Goal: Task Accomplishment & Management: Manage account settings

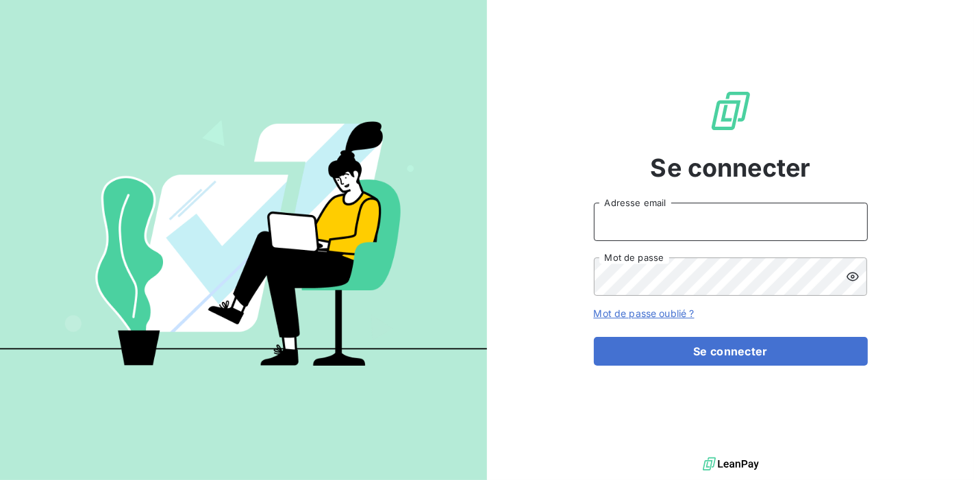
type input "[PERSON_NAME][EMAIL_ADDRESS][DOMAIN_NAME]"
click at [617, 222] on input "[PERSON_NAME][EMAIL_ADDRESS][DOMAIN_NAME]" at bounding box center [731, 222] width 274 height 38
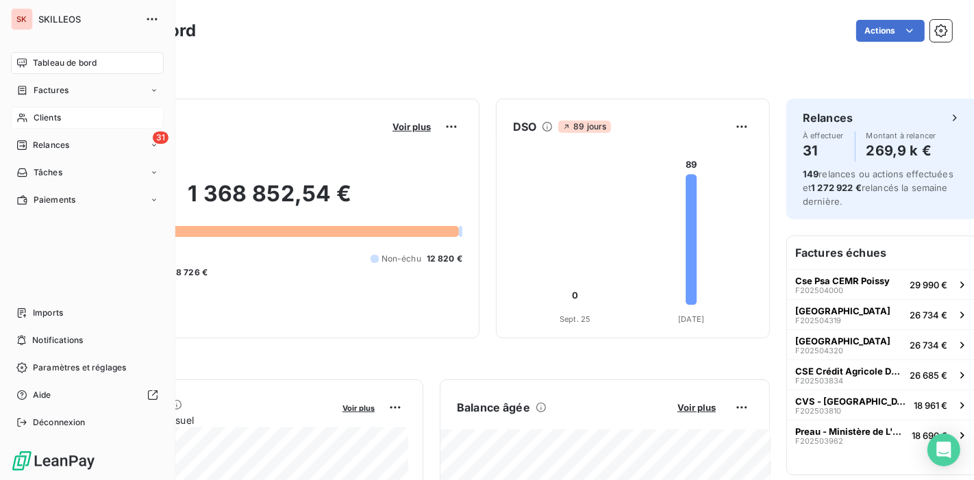
click at [45, 112] on span "Clients" at bounding box center [47, 118] width 27 height 12
click at [44, 139] on span "Relances" at bounding box center [51, 145] width 36 height 12
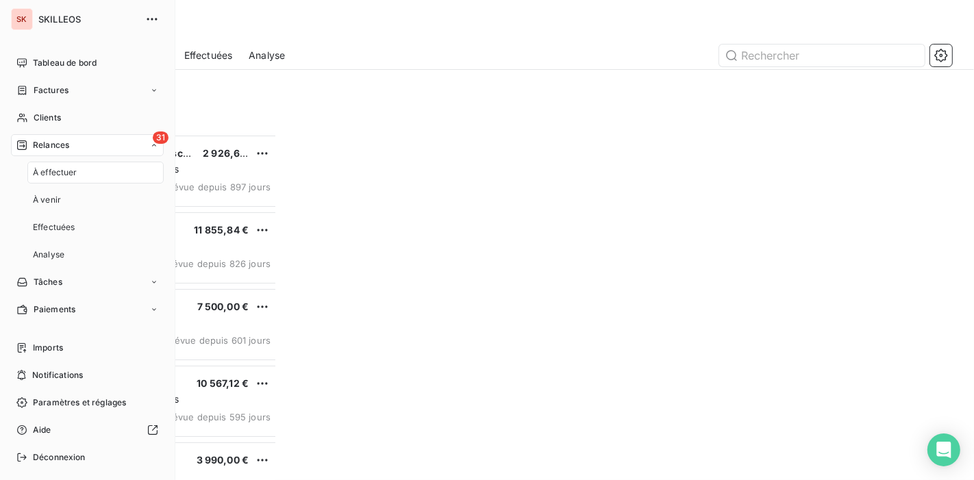
scroll to position [352, 206]
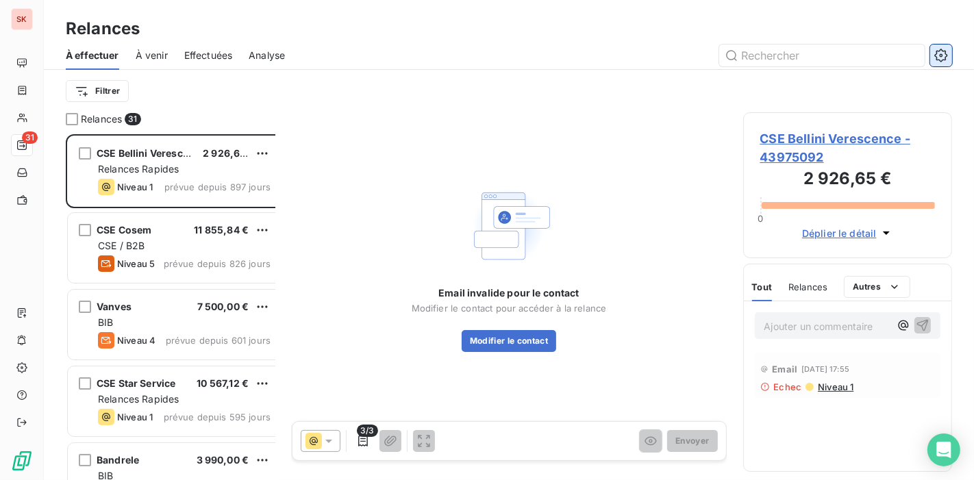
click at [943, 49] on icon "button" at bounding box center [941, 56] width 14 height 14
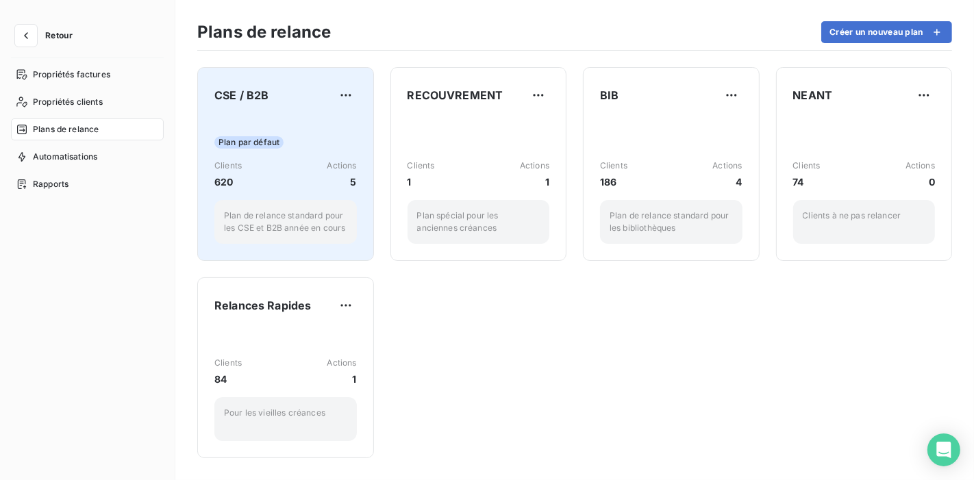
click at [271, 117] on div "Plan par défaut Clients 620 Actions 5 Plan de relance standard pour les CSE et …" at bounding box center [285, 180] width 142 height 127
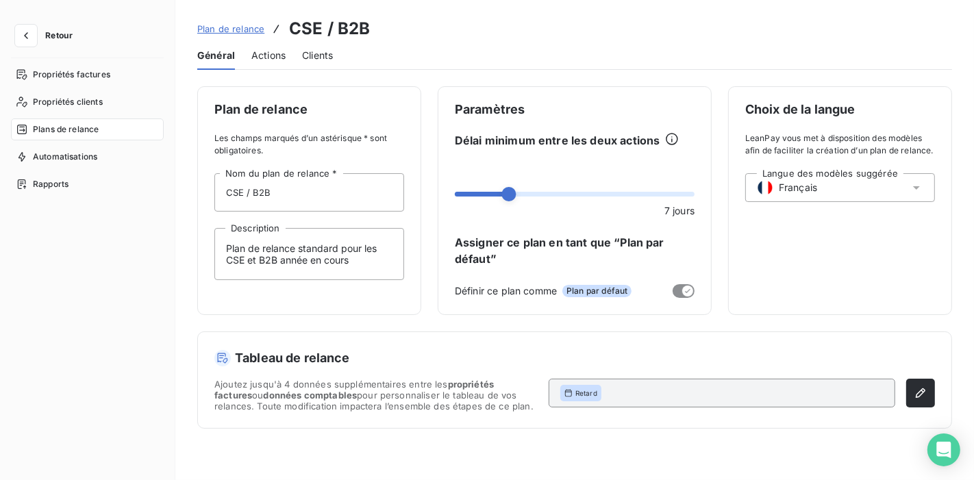
click at [302, 49] on span "Clients" at bounding box center [317, 56] width 31 height 14
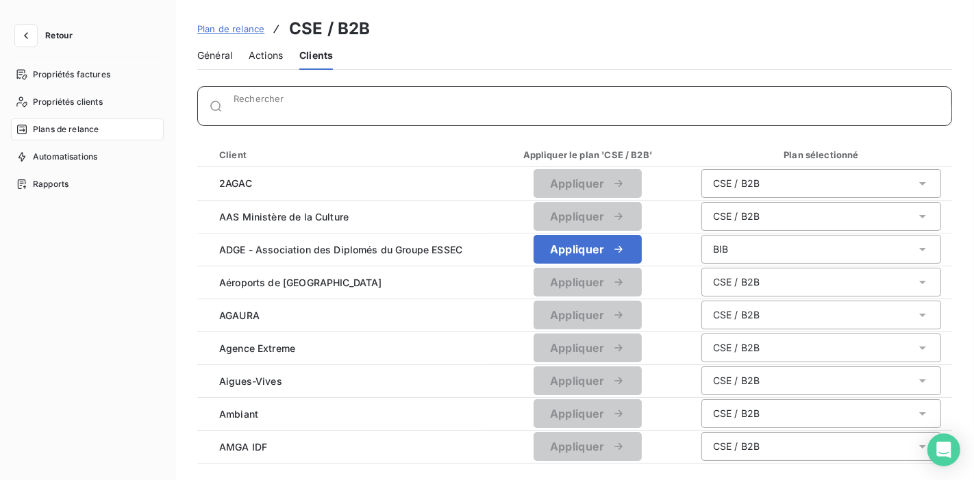
click at [271, 105] on input "Rechercher" at bounding box center [593, 112] width 718 height 14
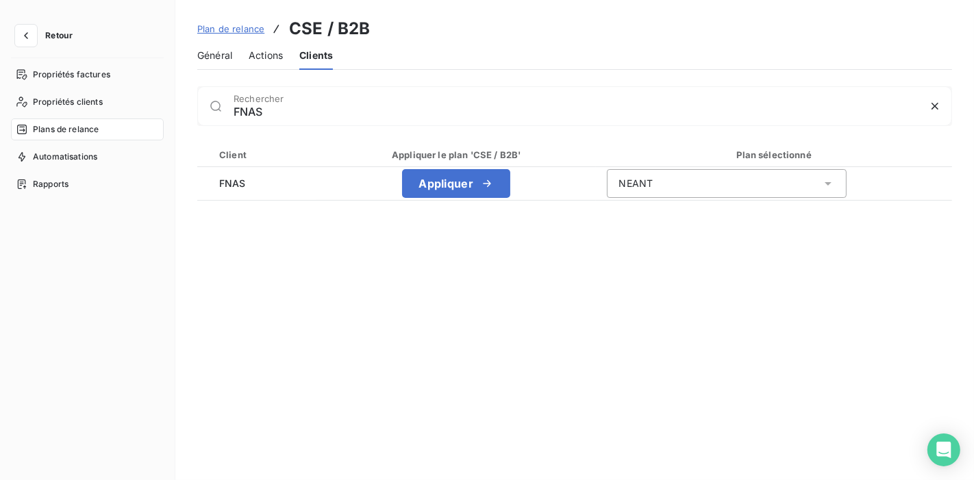
click at [241, 108] on div "FNAS Rechercher" at bounding box center [574, 106] width 755 height 40
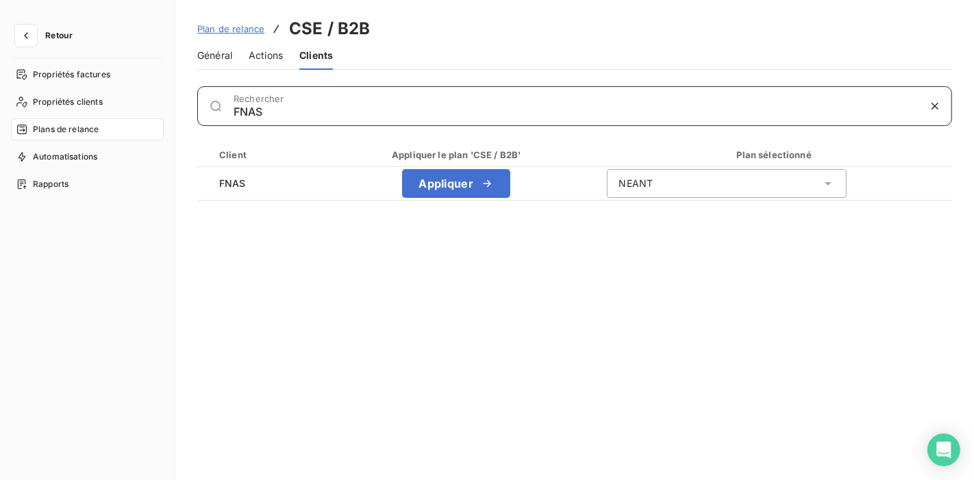
drag, startPoint x: 224, startPoint y: 97, endPoint x: 153, endPoint y: 99, distance: 70.6
click at [197, 99] on div "FNAS Rechercher" at bounding box center [574, 106] width 755 height 40
type input "B"
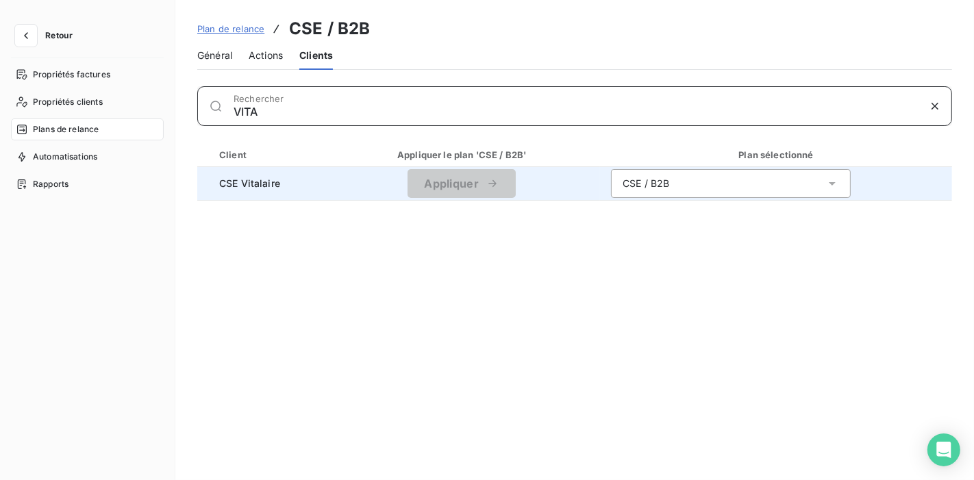
type input "VITA"
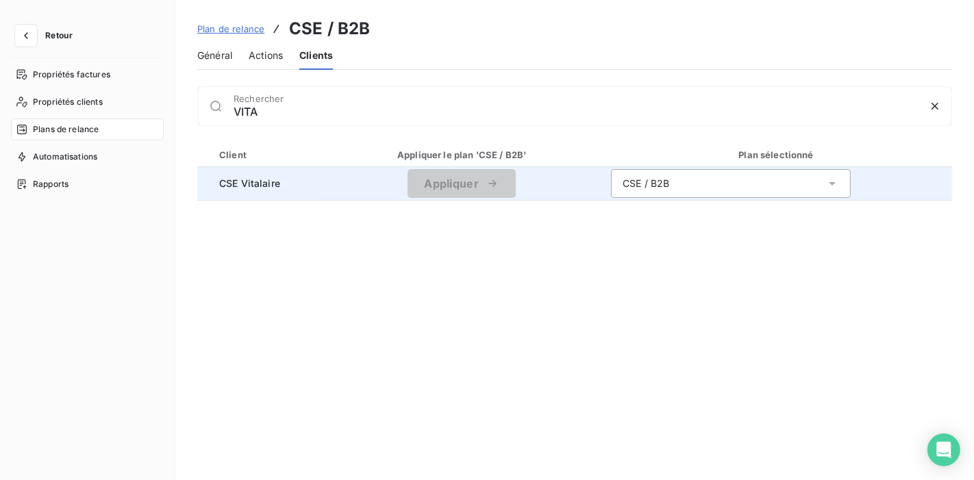
click at [615, 169] on div "CSE / B2B" at bounding box center [731, 183] width 240 height 29
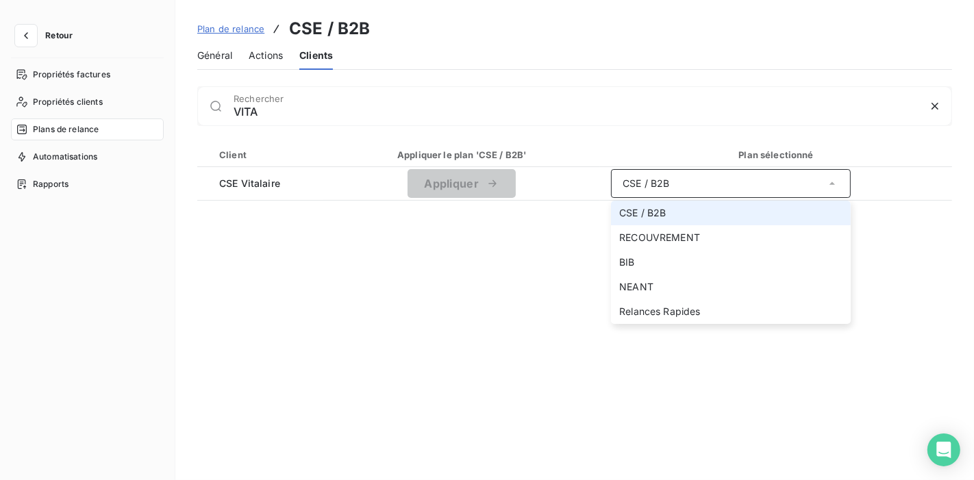
click at [562, 43] on div "Général Actions Clients" at bounding box center [574, 55] width 755 height 29
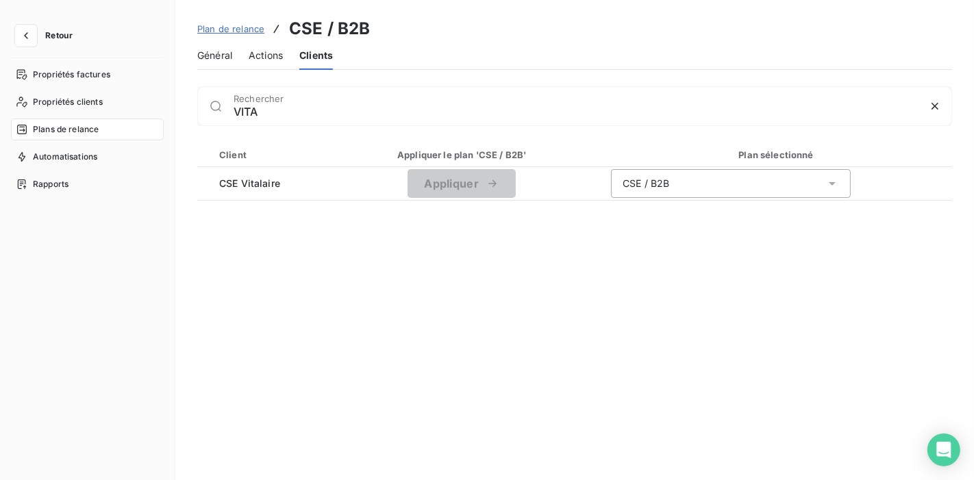
click at [197, 49] on span "Général" at bounding box center [214, 56] width 35 height 14
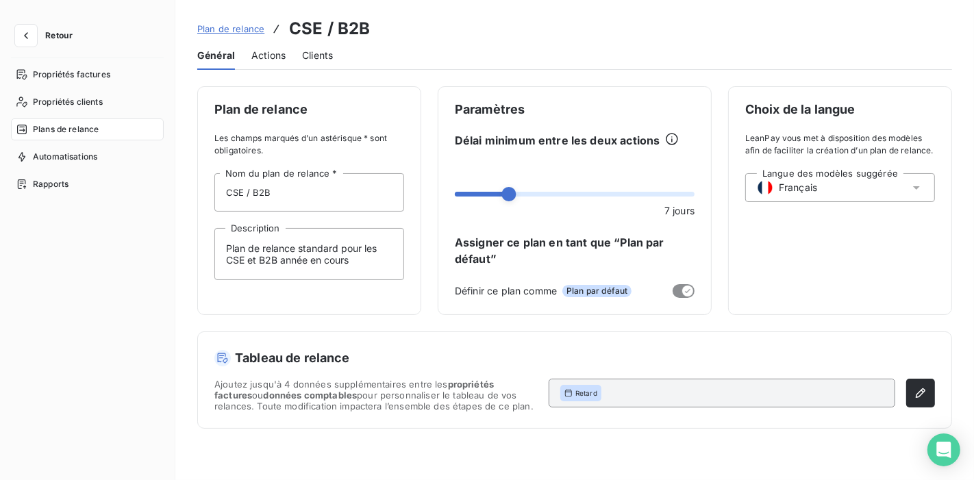
click at [251, 49] on span "Actions" at bounding box center [268, 56] width 34 height 14
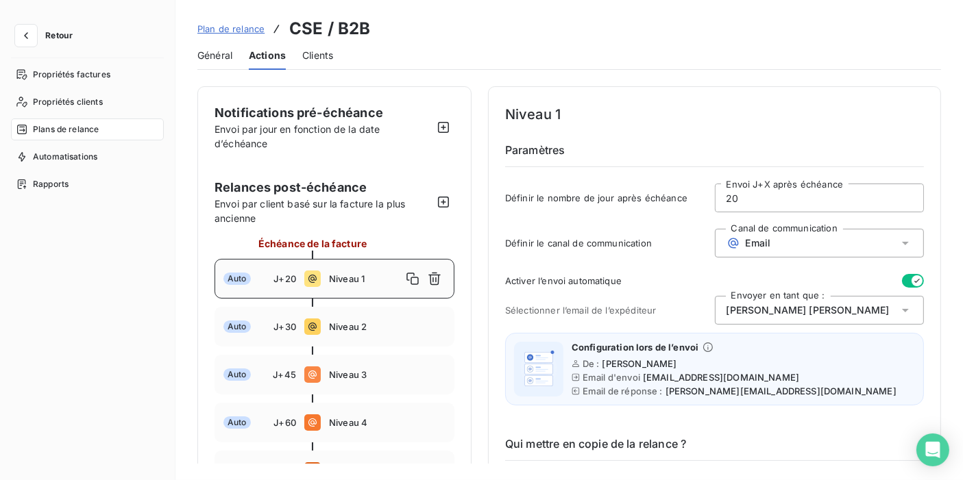
click at [197, 49] on span "Général" at bounding box center [214, 56] width 35 height 14
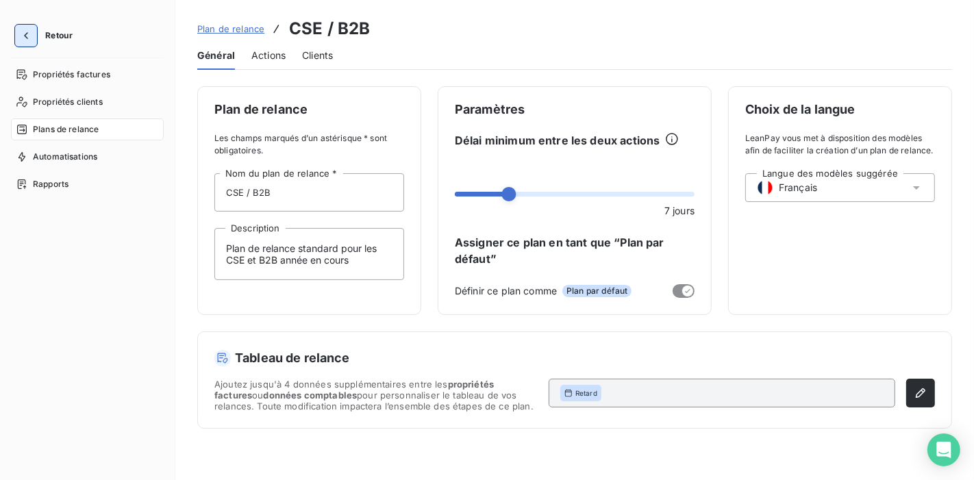
click at [23, 29] on icon "button" at bounding box center [26, 36] width 14 height 14
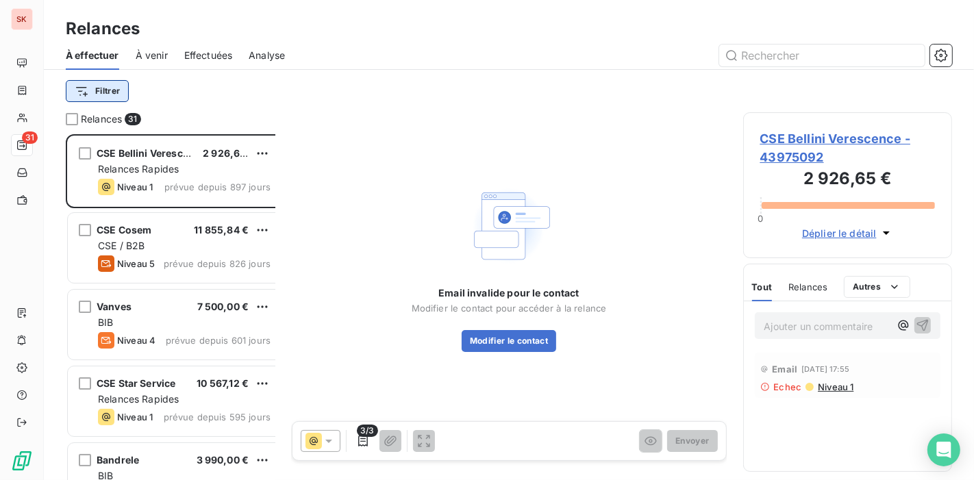
scroll to position [352, 206]
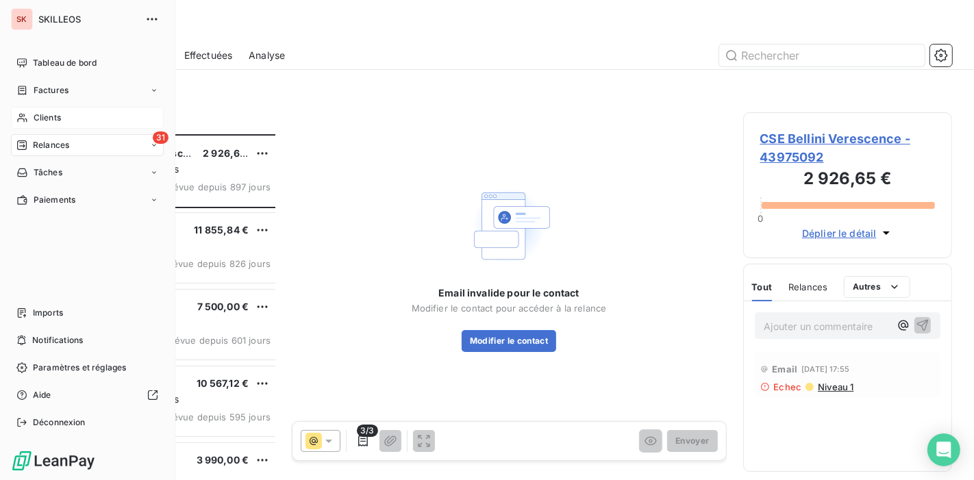
click at [36, 112] on span "Clients" at bounding box center [47, 118] width 27 height 12
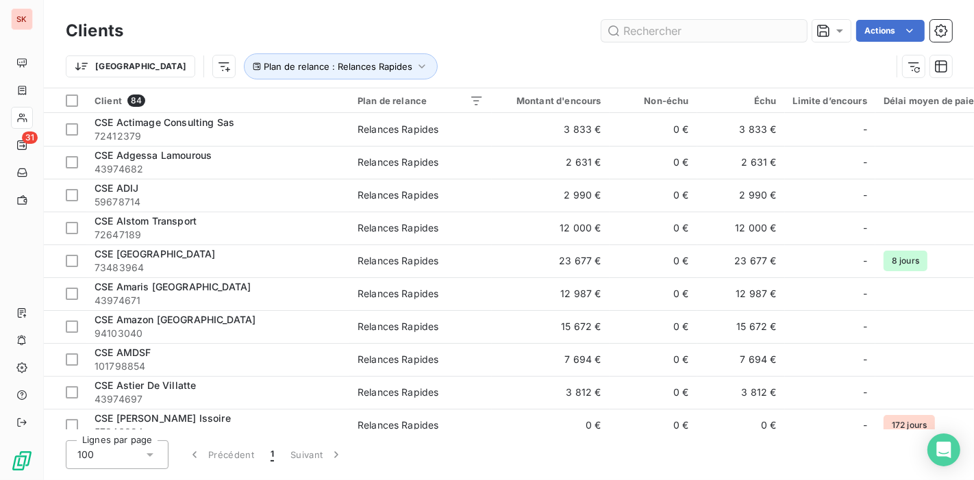
click at [686, 25] on input "text" at bounding box center [705, 31] width 206 height 22
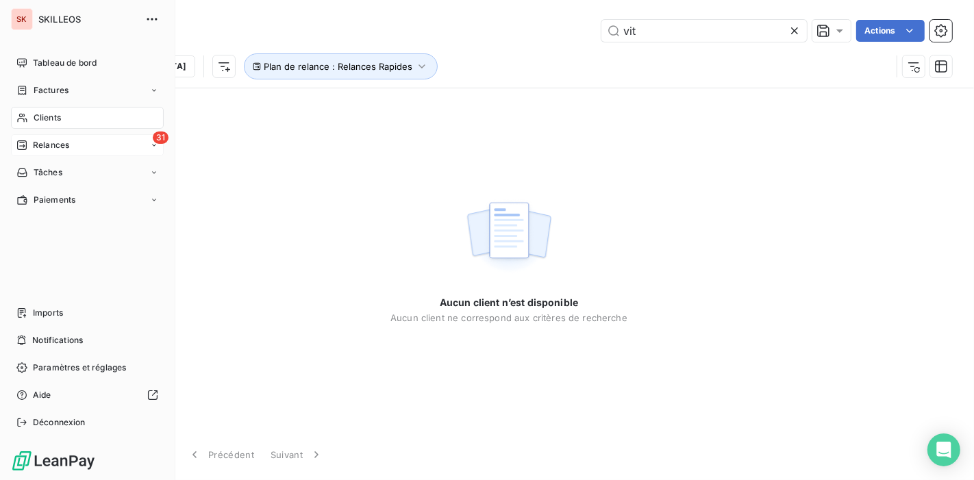
type input "vit"
click at [45, 139] on span "Relances" at bounding box center [51, 145] width 36 height 12
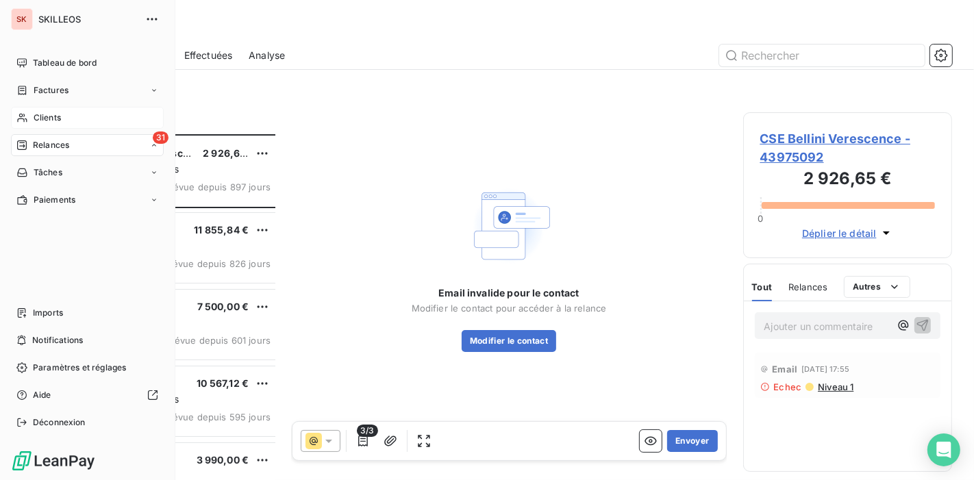
scroll to position [352, 206]
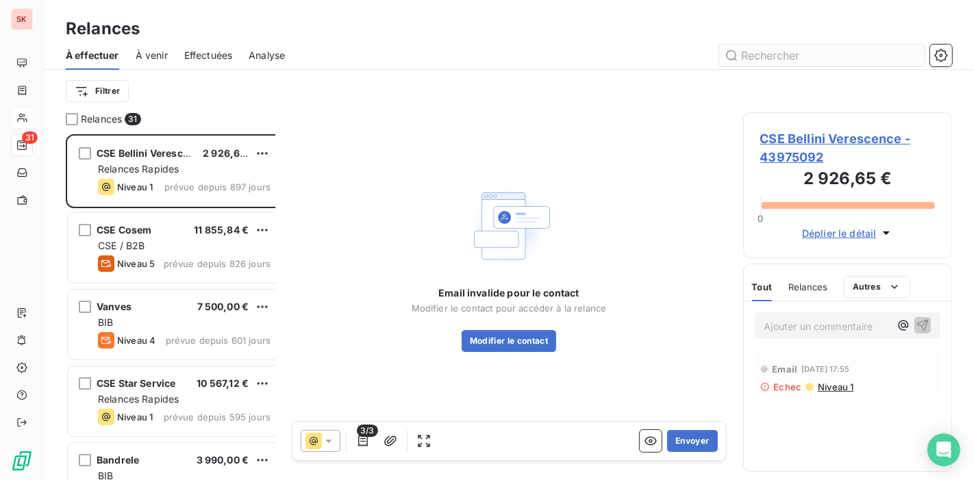
click at [782, 45] on input "text" at bounding box center [822, 56] width 206 height 22
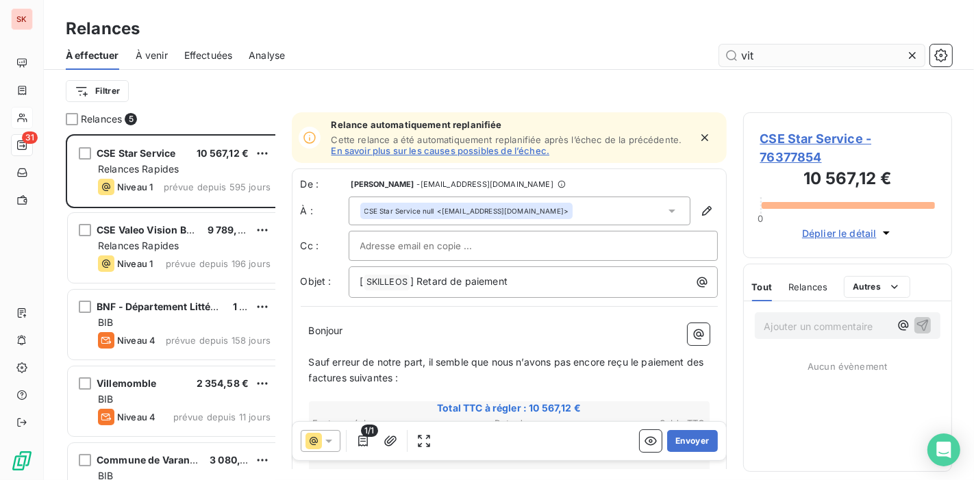
scroll to position [352, 206]
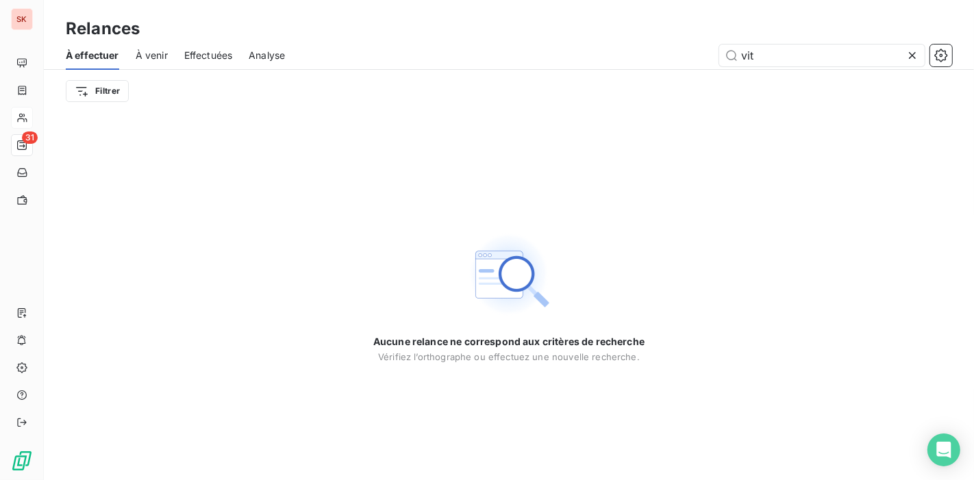
click at [184, 49] on span "Effectuées" at bounding box center [208, 56] width 49 height 14
type input "vit"
click at [250, 49] on span "Analyse" at bounding box center [267, 56] width 36 height 14
click at [945, 49] on icon "button" at bounding box center [941, 56] width 14 height 14
click at [145, 49] on span "À venir" at bounding box center [152, 56] width 32 height 14
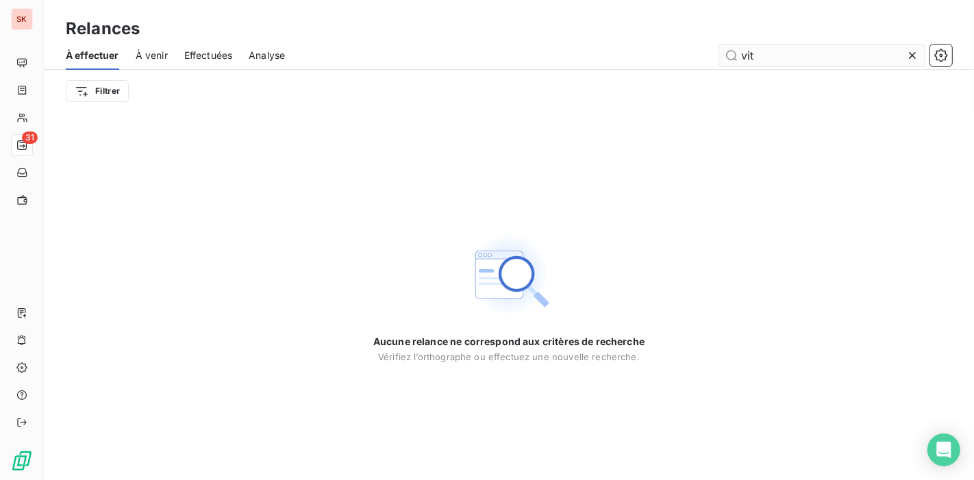
click at [917, 49] on icon at bounding box center [913, 56] width 14 height 14
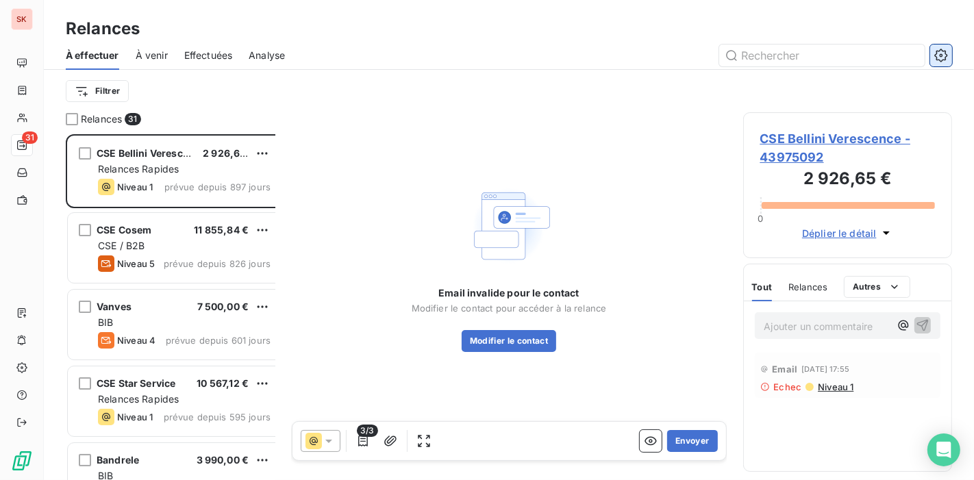
click at [937, 46] on button "button" at bounding box center [941, 56] width 22 height 22
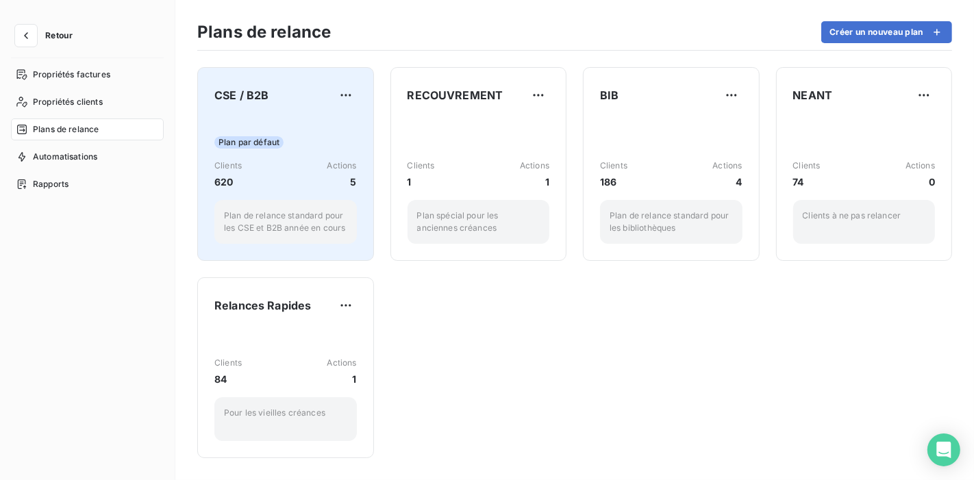
click at [253, 149] on div "Plan par défaut" at bounding box center [285, 142] width 142 height 12
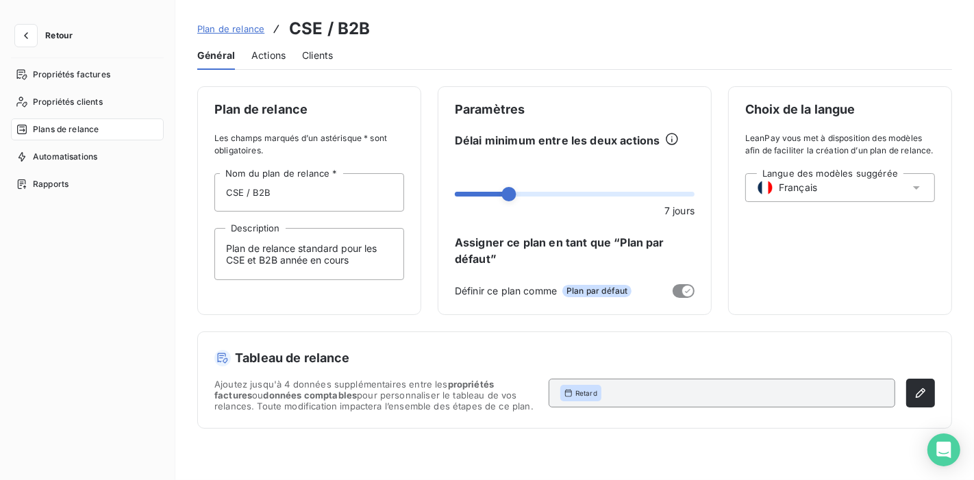
click at [302, 49] on span "Clients" at bounding box center [317, 56] width 31 height 14
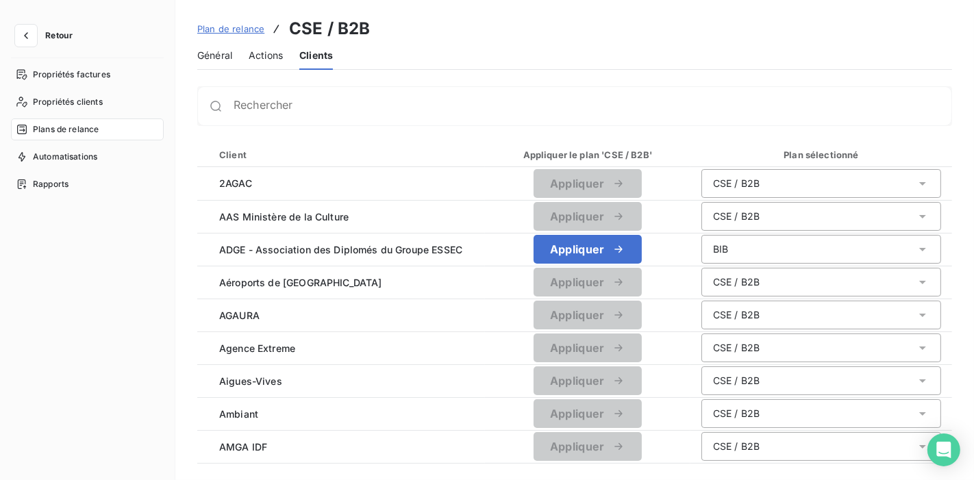
click at [197, 86] on div "Rechercher" at bounding box center [574, 106] width 755 height 40
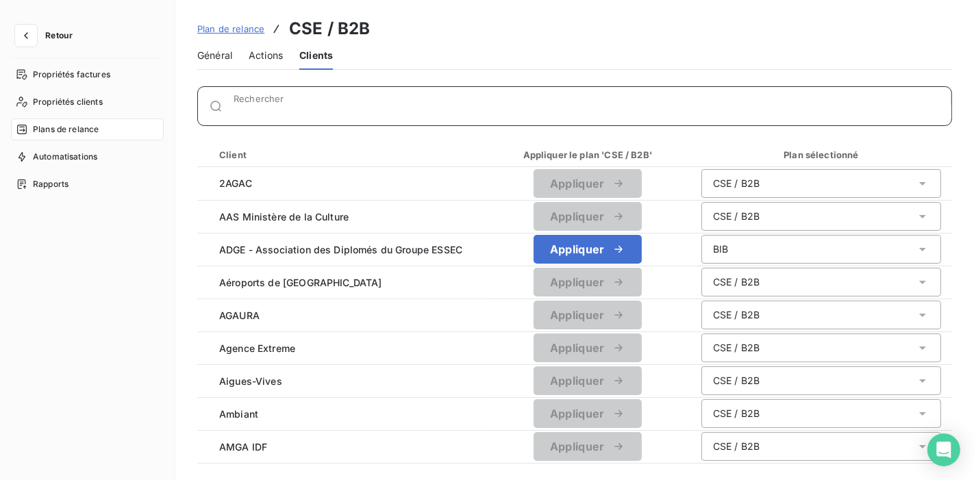
click at [234, 105] on input "Rechercher" at bounding box center [593, 112] width 718 height 14
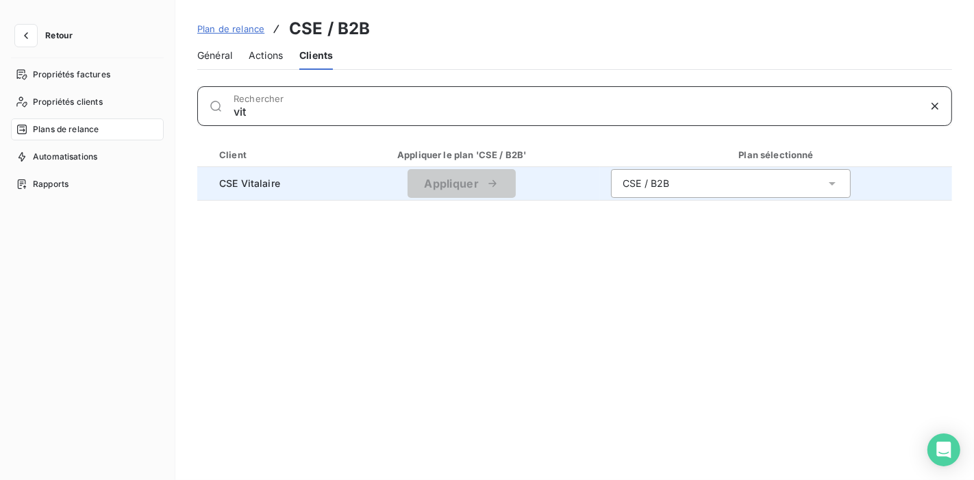
type input "vit"
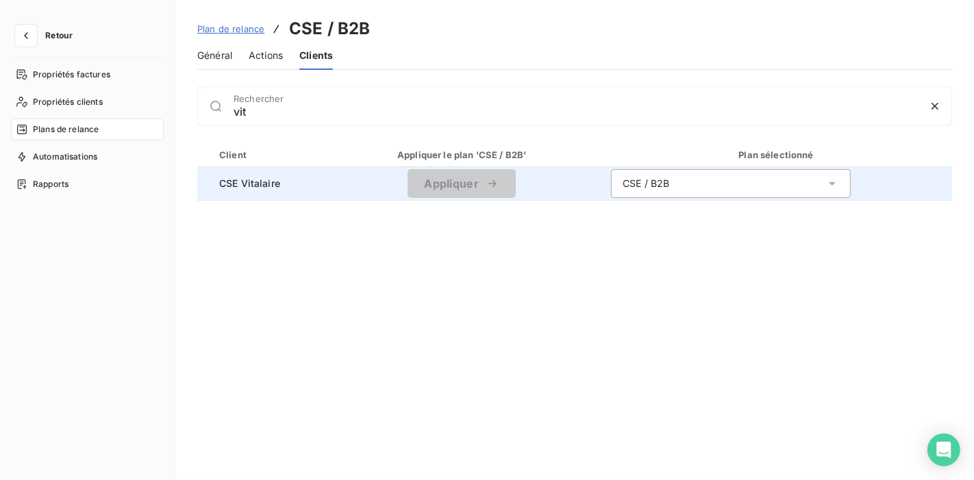
click at [655, 169] on div "CSE / B2B" at bounding box center [731, 183] width 240 height 29
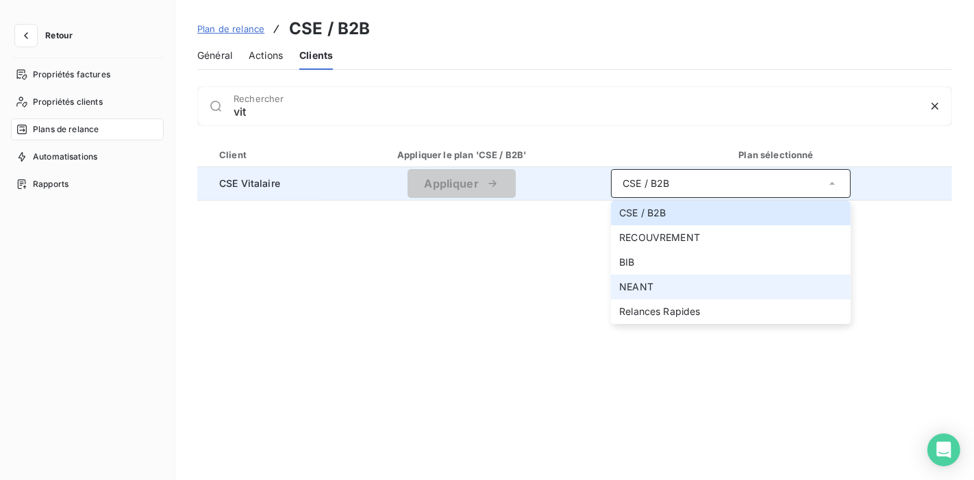
click at [615, 275] on li "NEANT" at bounding box center [731, 287] width 240 height 25
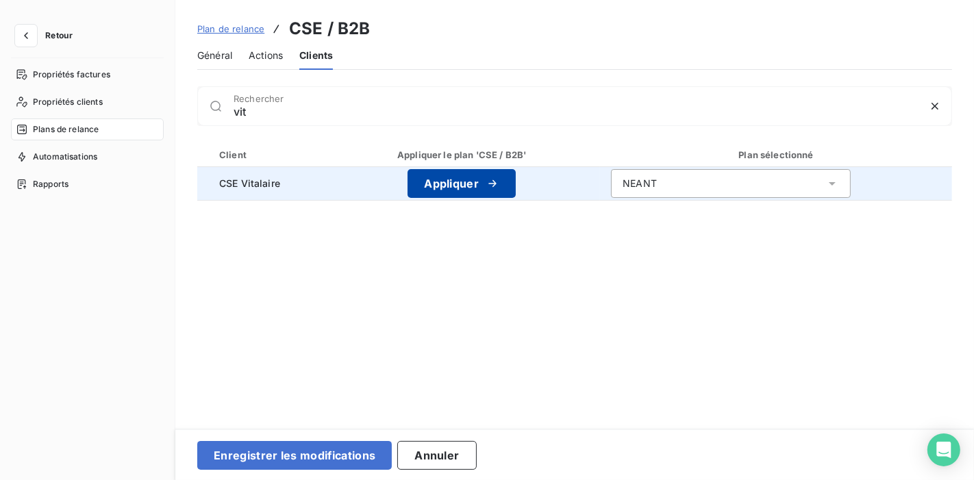
click at [408, 169] on button "Appliquer" at bounding box center [462, 183] width 108 height 29
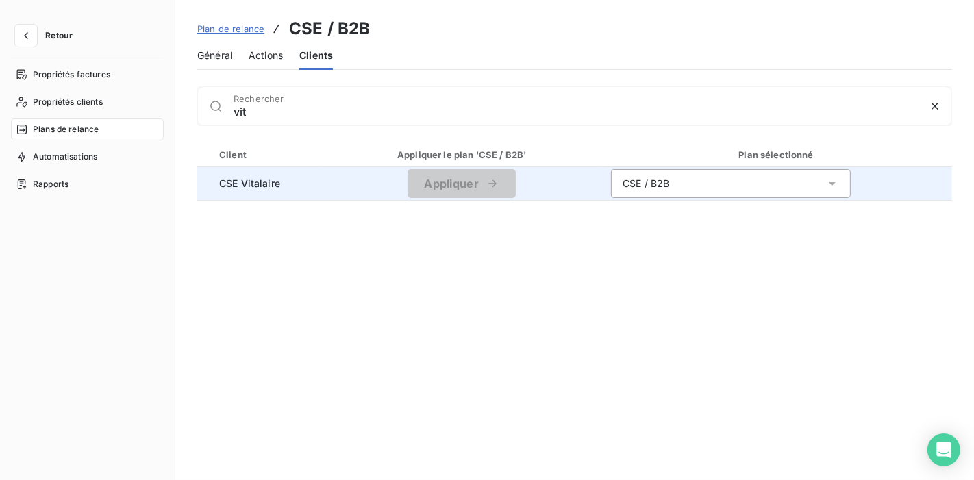
click at [249, 51] on div "Actions" at bounding box center [266, 55] width 34 height 29
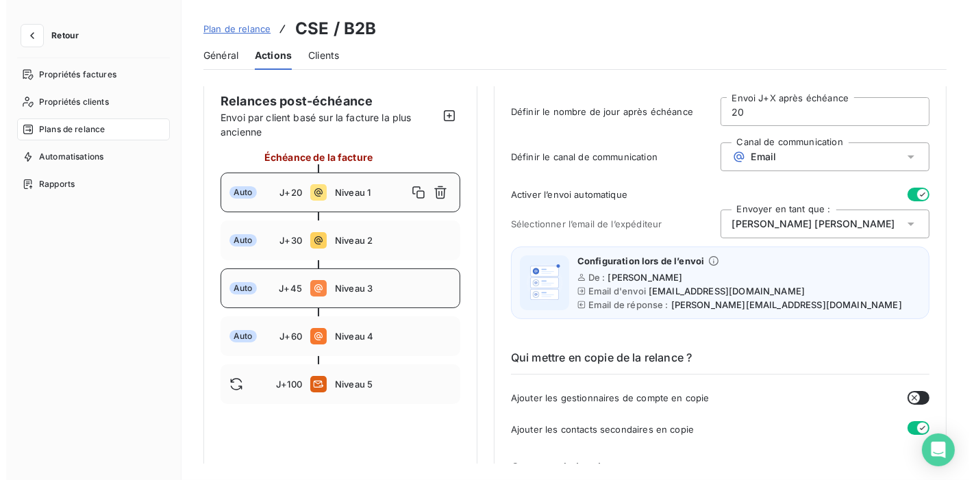
scroll to position [76, 0]
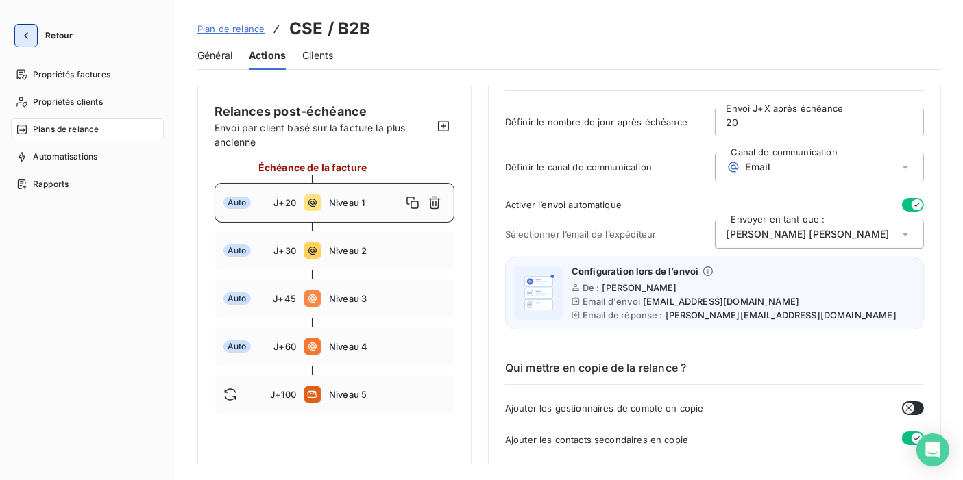
click at [29, 28] on button "button" at bounding box center [26, 36] width 22 height 22
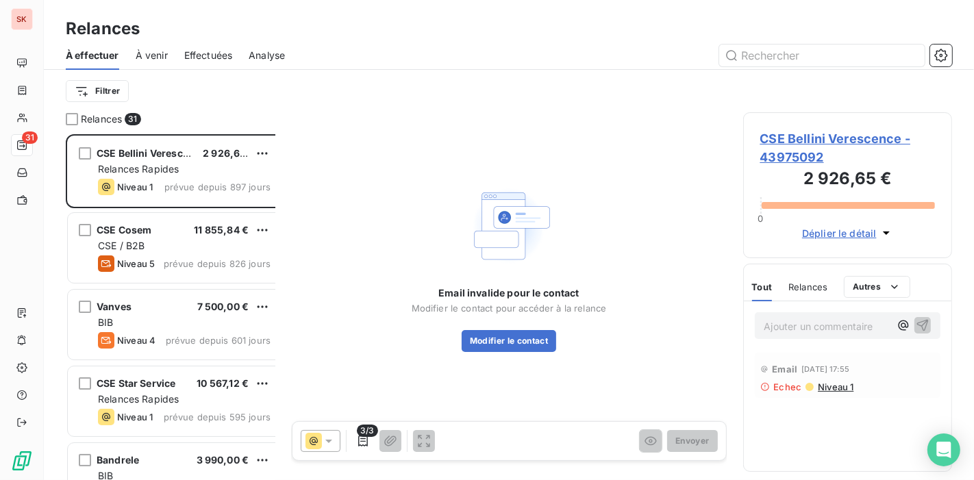
scroll to position [352, 206]
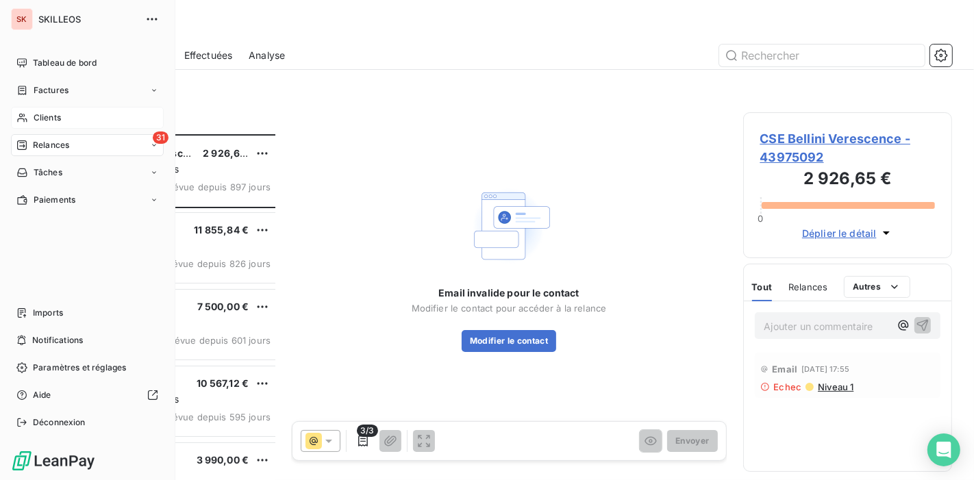
click at [40, 112] on span "Clients" at bounding box center [47, 118] width 27 height 12
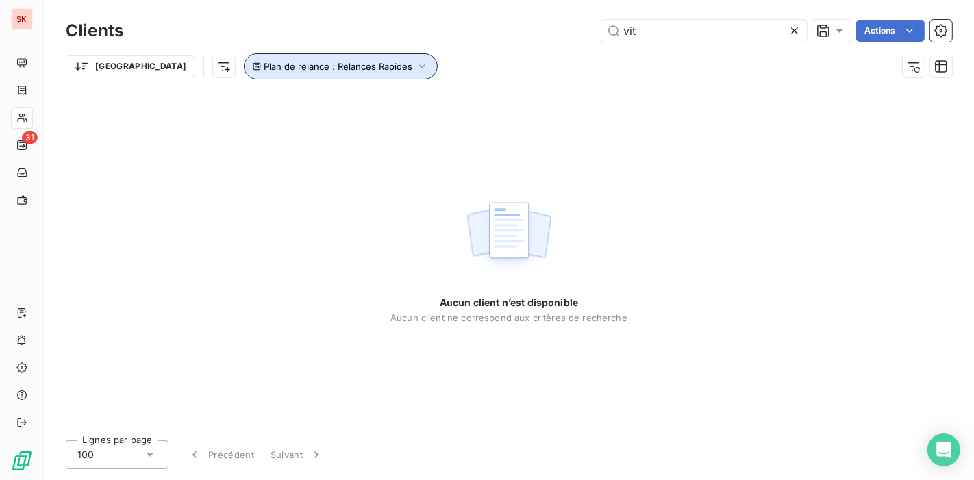
click at [244, 53] on button "Plan de relance : Relances Rapides" at bounding box center [341, 66] width 194 height 26
click at [448, 54] on div "Trier Plan de relance : Relances Rapides" at bounding box center [479, 66] width 826 height 26
click at [264, 62] on span "Plan de relance : Relances Rapides" at bounding box center [338, 66] width 149 height 11
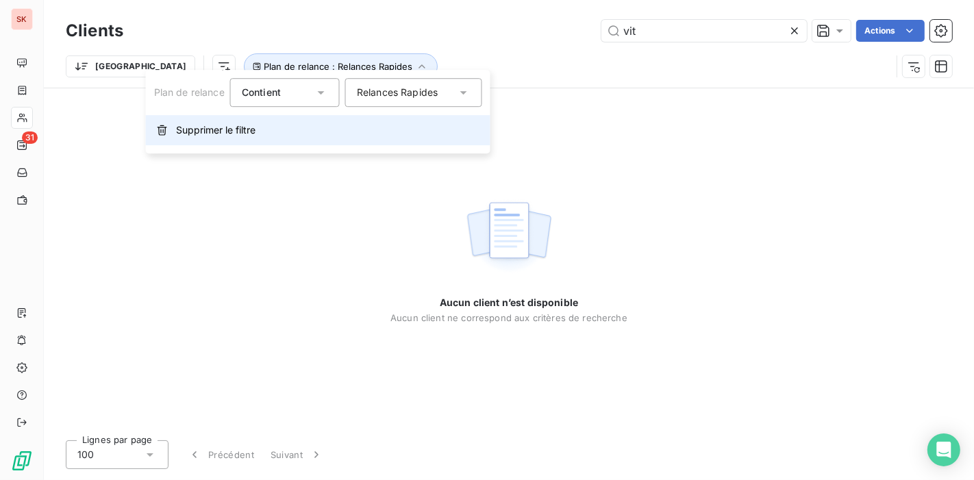
click at [194, 129] on button "Supprimer le filtre" at bounding box center [318, 130] width 345 height 30
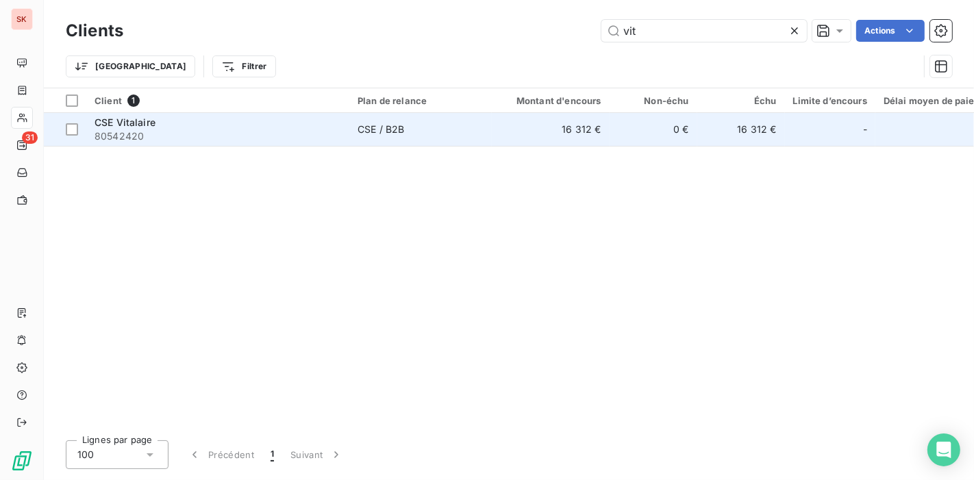
click at [149, 129] on span "80542420" at bounding box center [218, 136] width 247 height 14
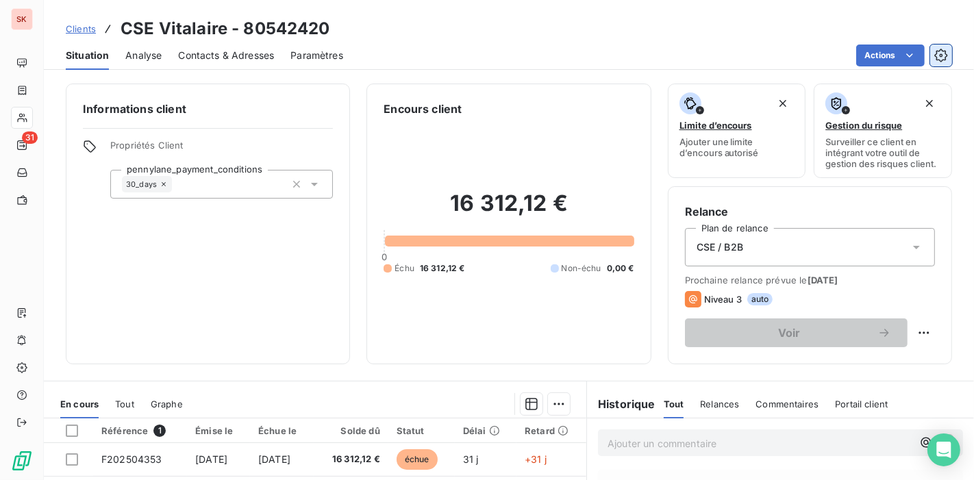
click at [948, 49] on icon "button" at bounding box center [941, 56] width 14 height 14
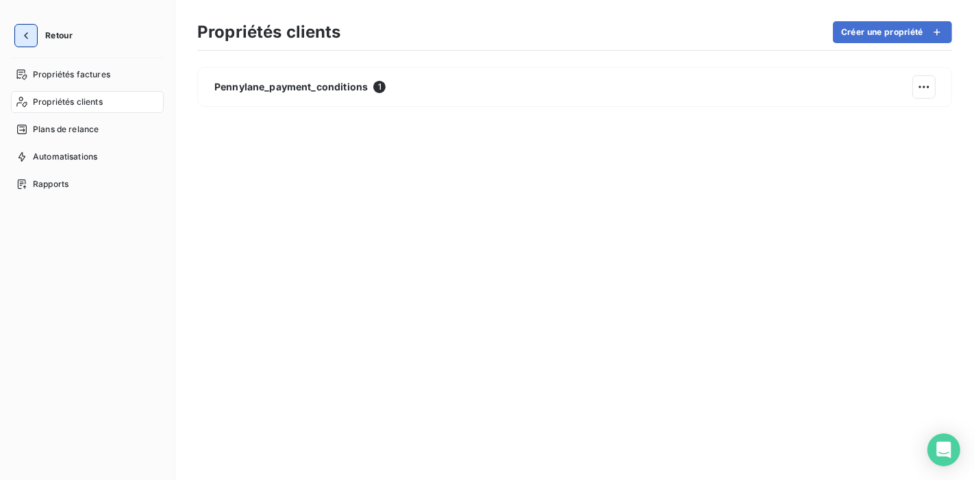
click at [20, 29] on icon "button" at bounding box center [26, 36] width 14 height 14
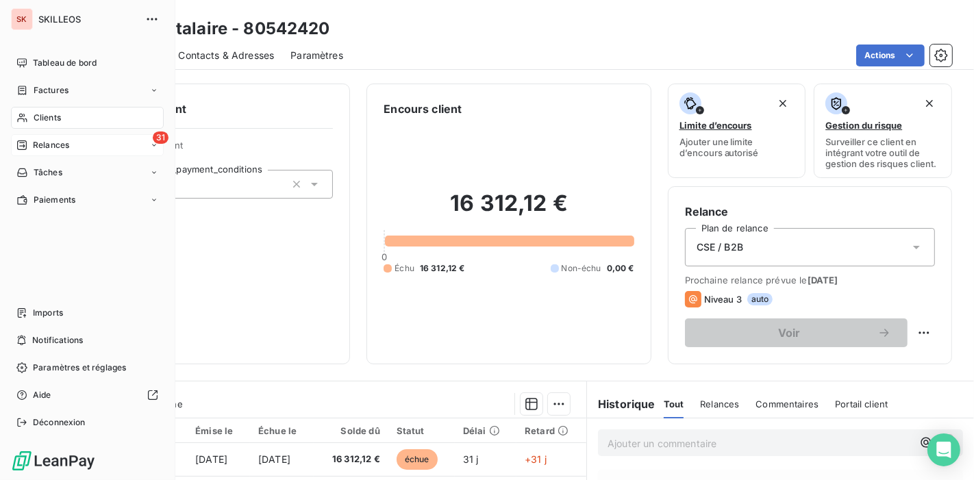
click at [42, 139] on span "Relances" at bounding box center [51, 145] width 36 height 12
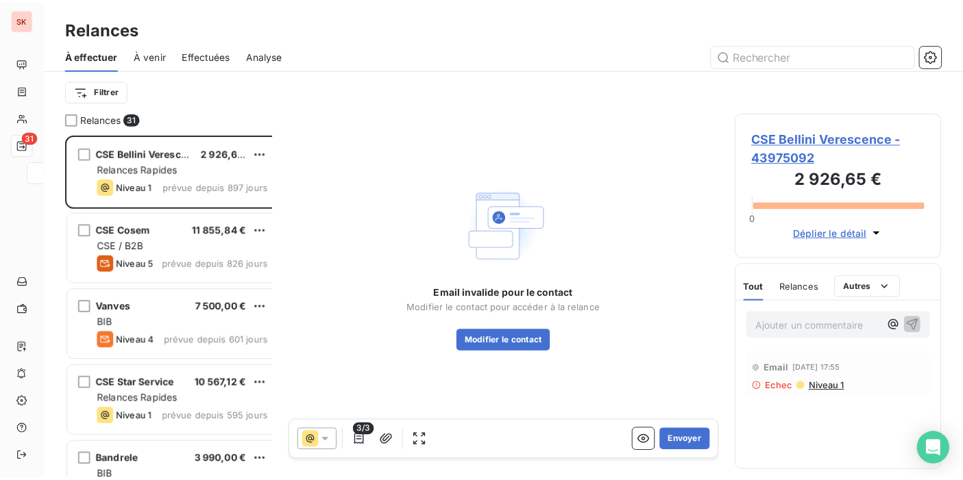
scroll to position [352, 206]
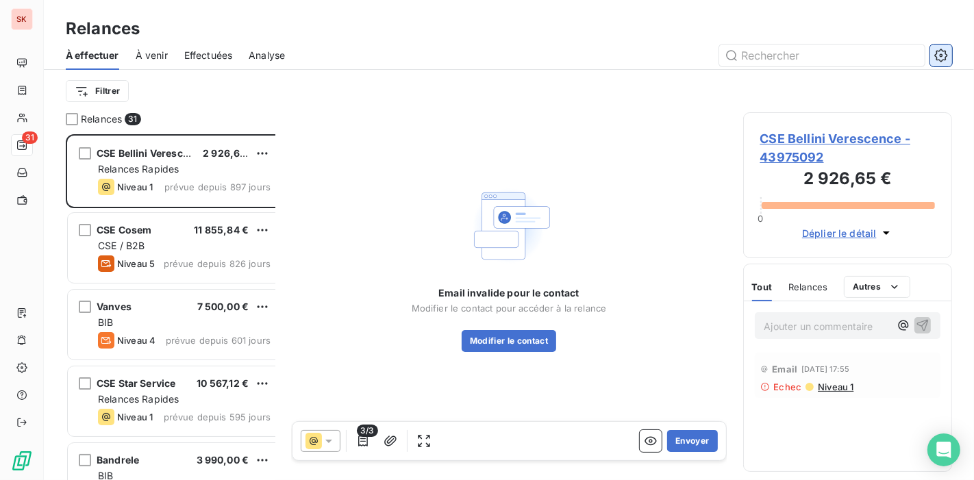
click at [951, 45] on button "button" at bounding box center [941, 56] width 22 height 22
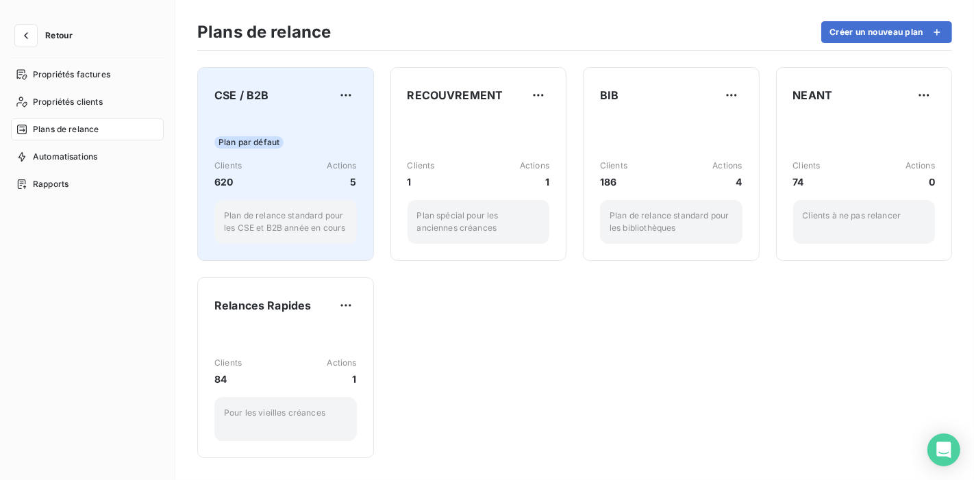
click at [289, 124] on div "Plan par défaut Clients 620 Actions 5 Plan de relance standard pour les CSE et …" at bounding box center [285, 180] width 142 height 127
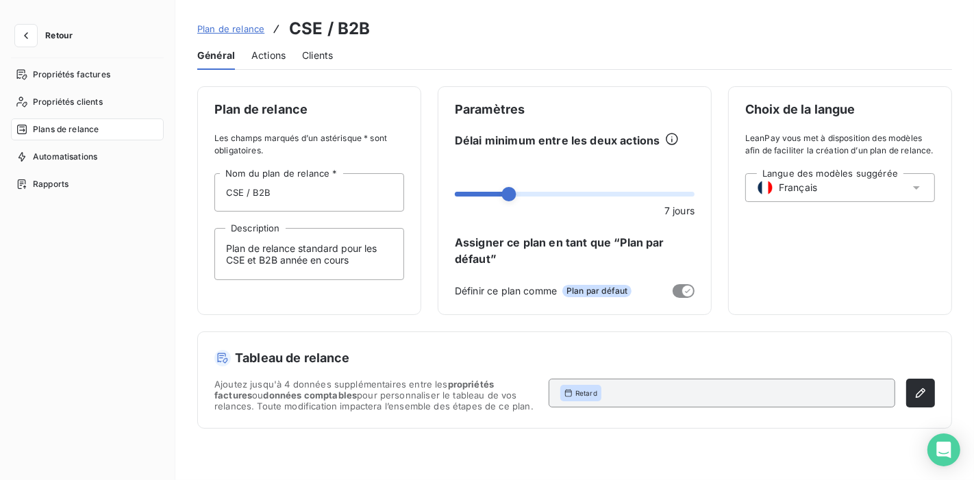
click at [251, 49] on span "Actions" at bounding box center [268, 56] width 34 height 14
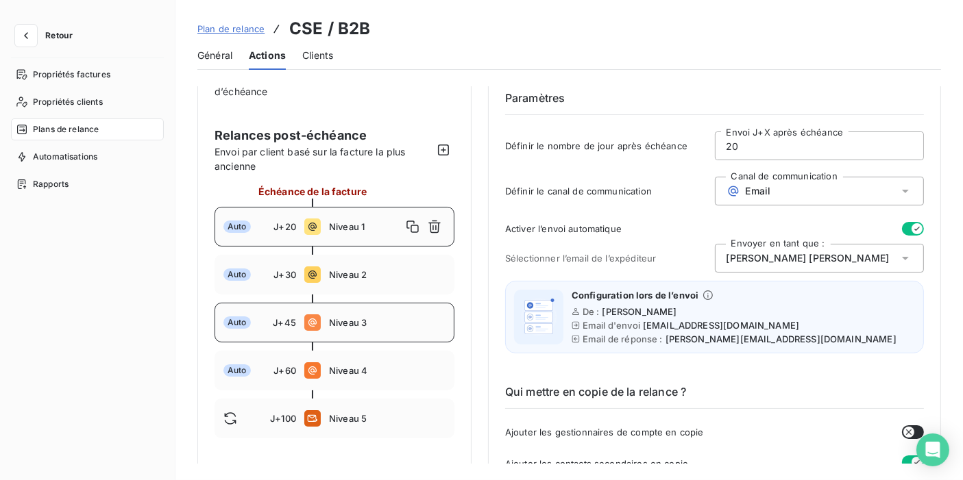
scroll to position [76, 0]
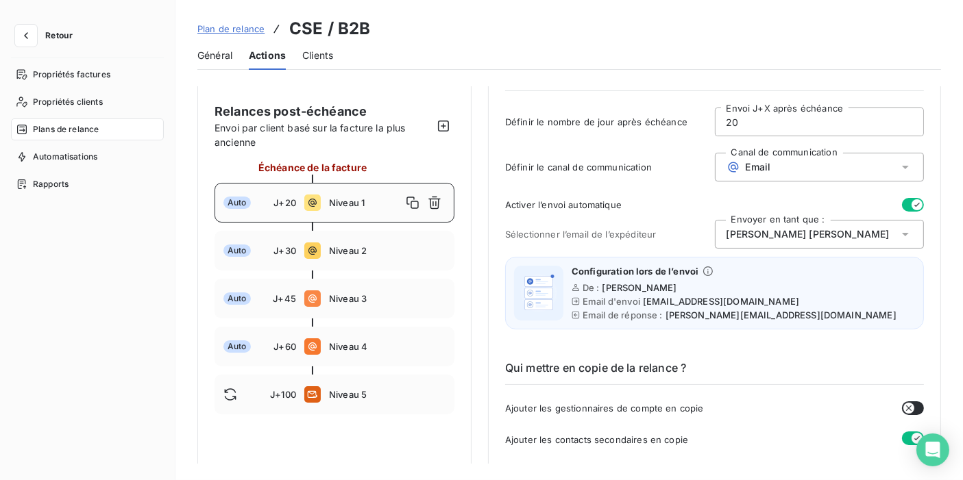
click at [417, 41] on div "Général Actions Clients" at bounding box center [568, 55] width 743 height 29
click at [330, 245] on span "Niveau 2" at bounding box center [387, 250] width 116 height 11
type input "30"
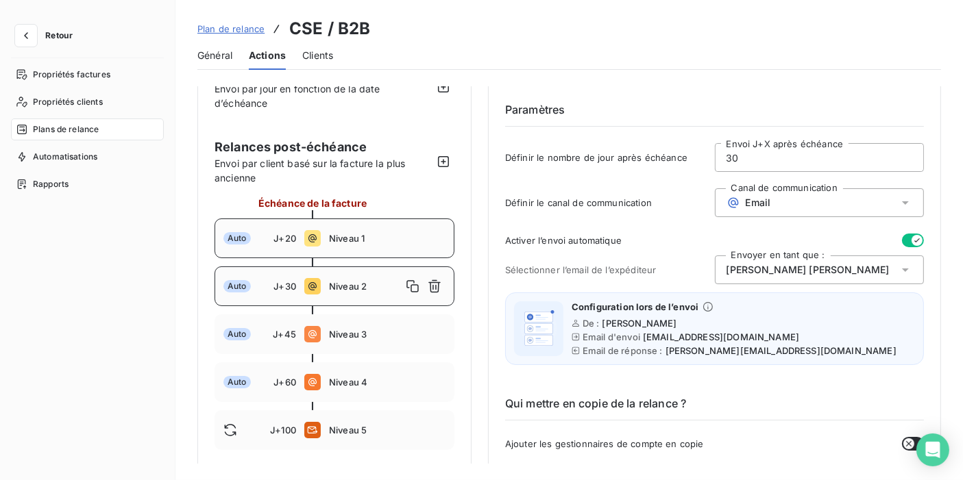
scroll to position [0, 0]
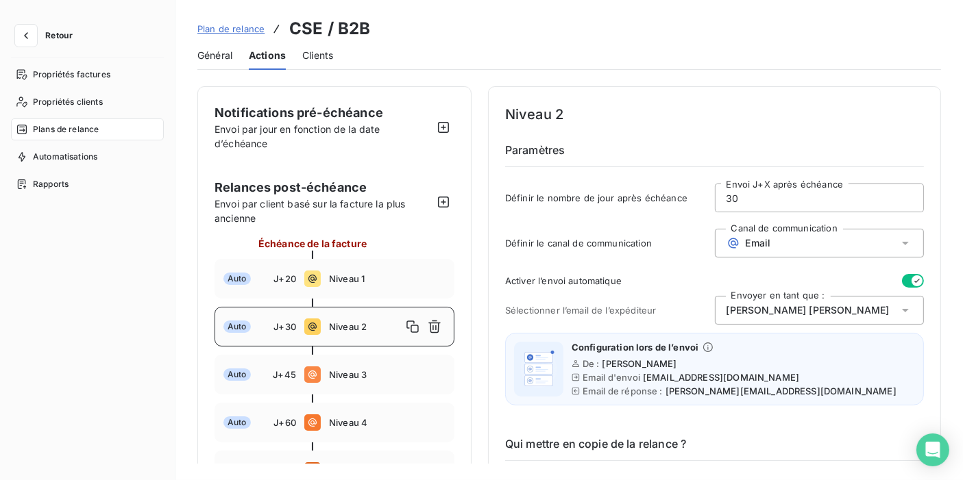
click at [558, 41] on div "Général Actions Clients" at bounding box center [568, 55] width 743 height 29
click at [549, 41] on div "Général Actions Clients" at bounding box center [568, 55] width 743 height 29
click at [503, 25] on div "Plan de relance CSE / B2B" at bounding box center [568, 28] width 743 height 25
click at [374, 23] on div "Plan de relance CSE / B2B" at bounding box center [568, 28] width 743 height 25
click at [421, 41] on div "Général Actions Clients" at bounding box center [568, 55] width 743 height 29
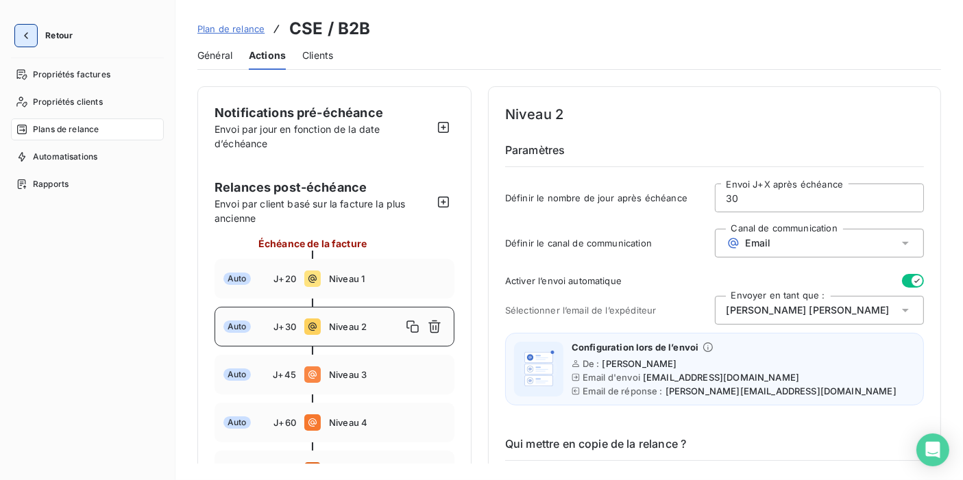
click at [21, 29] on icon "button" at bounding box center [26, 36] width 14 height 14
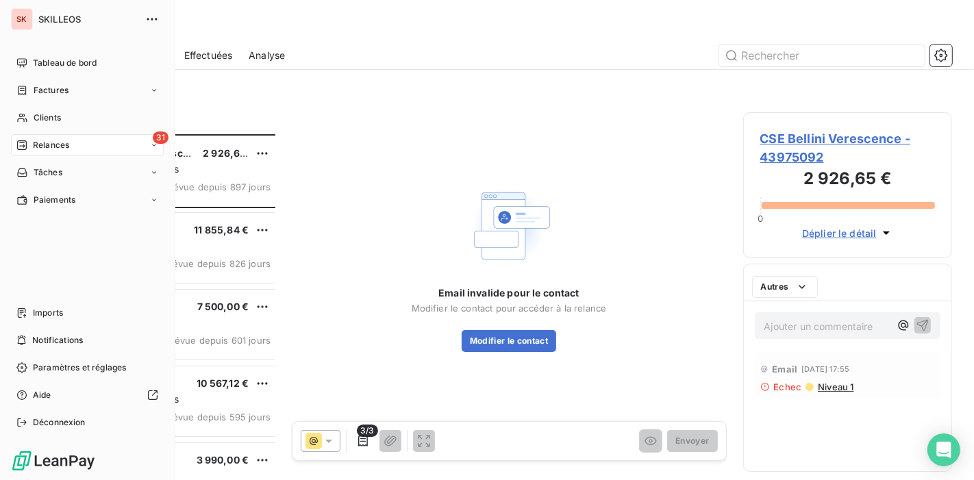
scroll to position [352, 206]
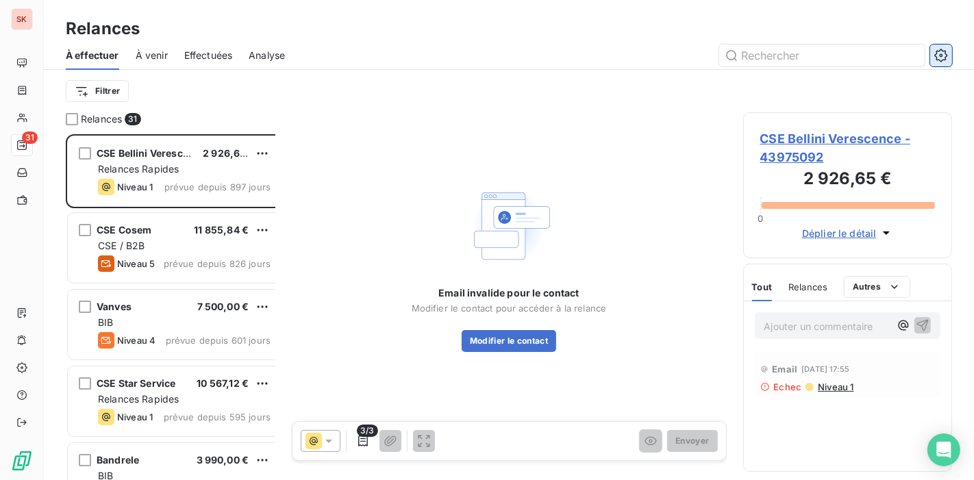
click at [943, 53] on icon "button" at bounding box center [941, 54] width 3 height 3
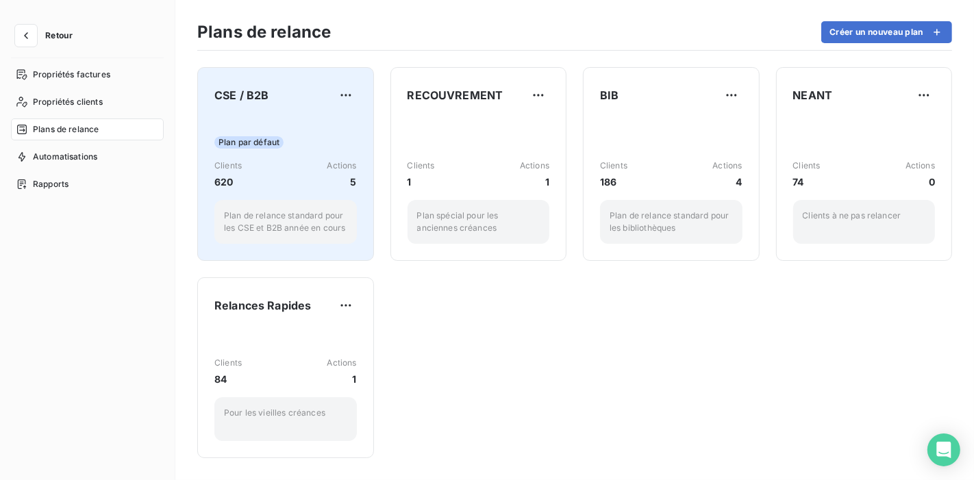
click at [270, 117] on div "Plan par défaut Clients 620 Actions 5 Plan de relance standard pour les CSE et …" at bounding box center [285, 180] width 142 height 127
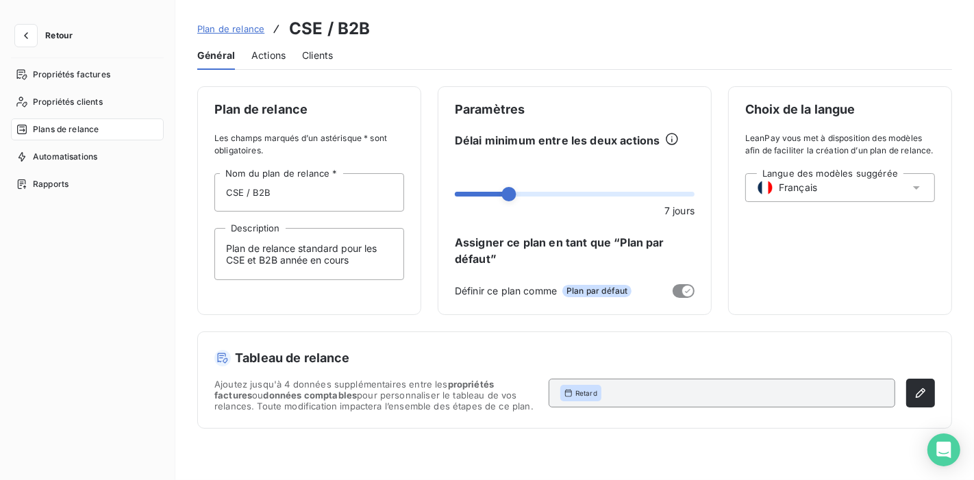
click at [302, 49] on span "Clients" at bounding box center [317, 56] width 31 height 14
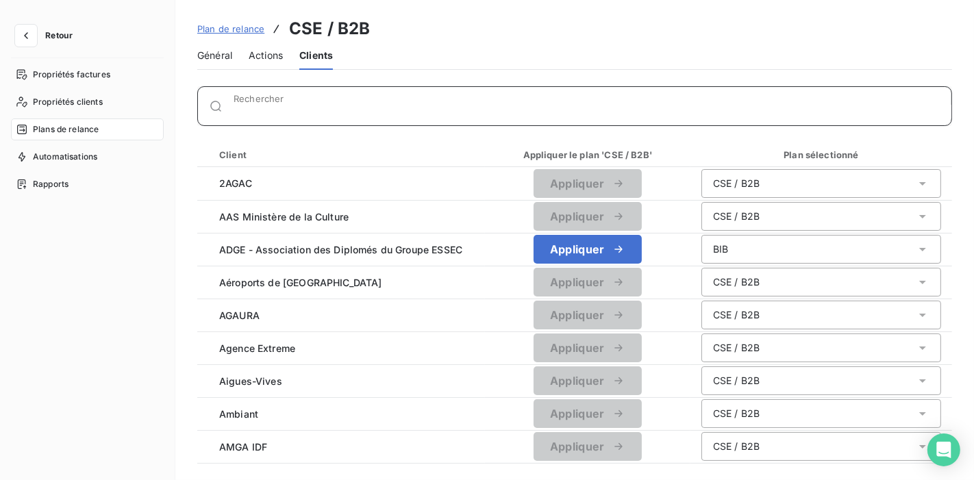
click at [234, 105] on input "Rechercher" at bounding box center [593, 112] width 718 height 14
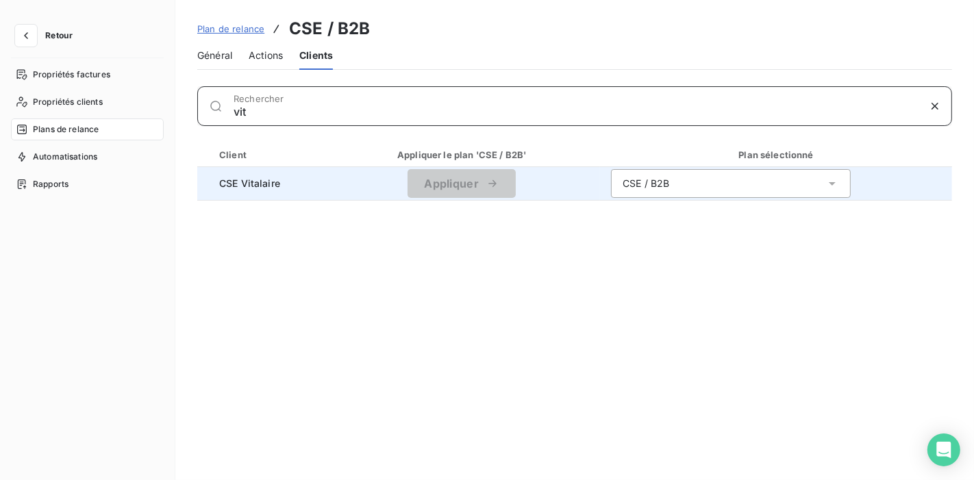
type input "vit"
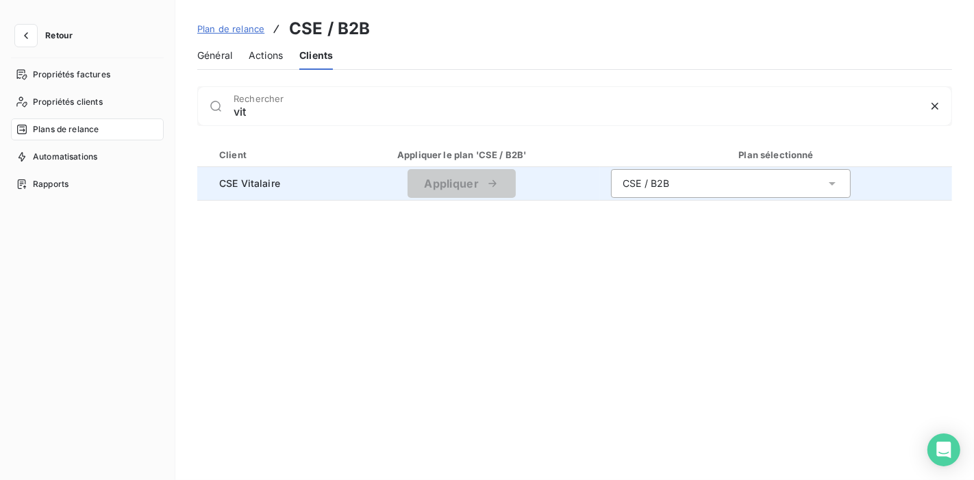
click at [642, 171] on div "CSE / B2B" at bounding box center [731, 183] width 240 height 29
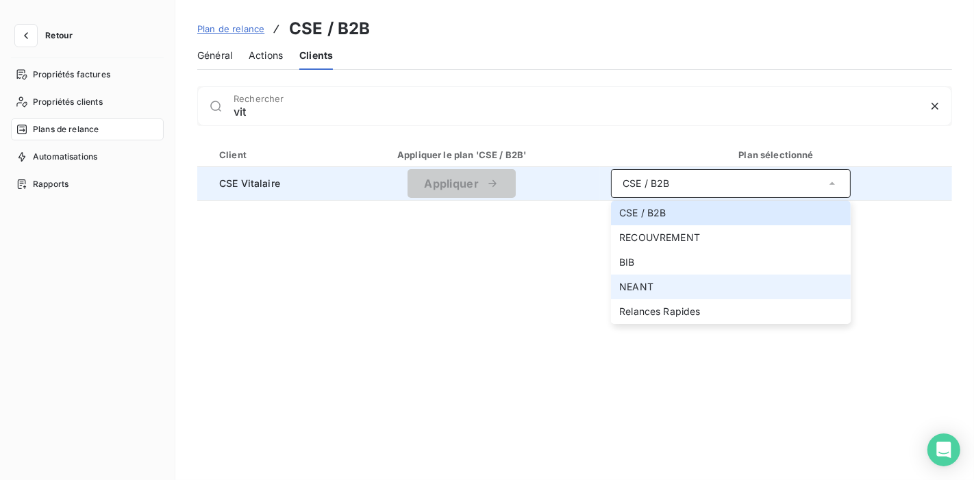
click at [619, 281] on span "NEANT" at bounding box center [636, 287] width 34 height 12
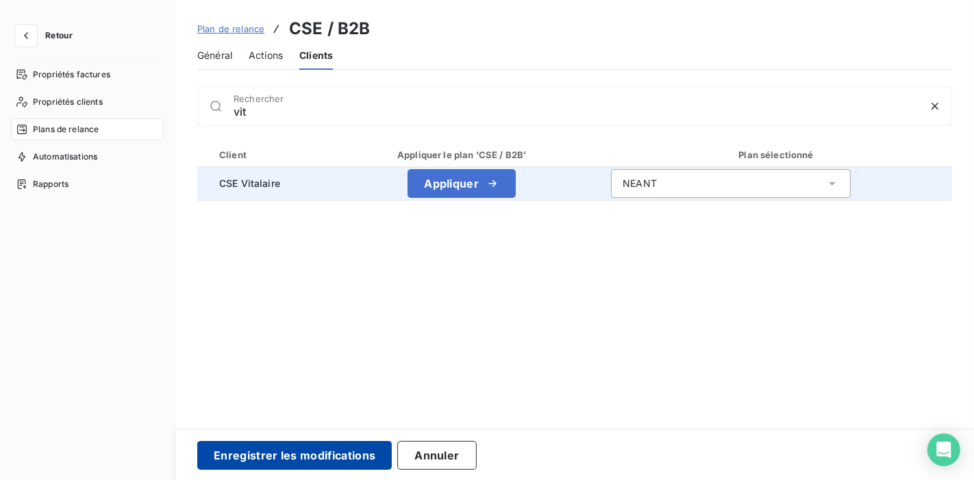
click at [260, 455] on button "Enregistrer les modifications" at bounding box center [294, 455] width 195 height 29
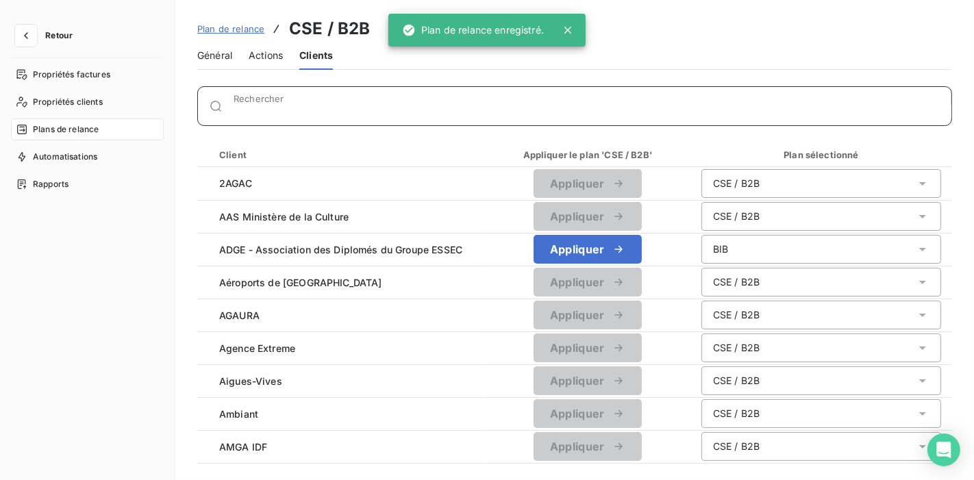
click at [234, 105] on input "Rechercher" at bounding box center [593, 112] width 718 height 14
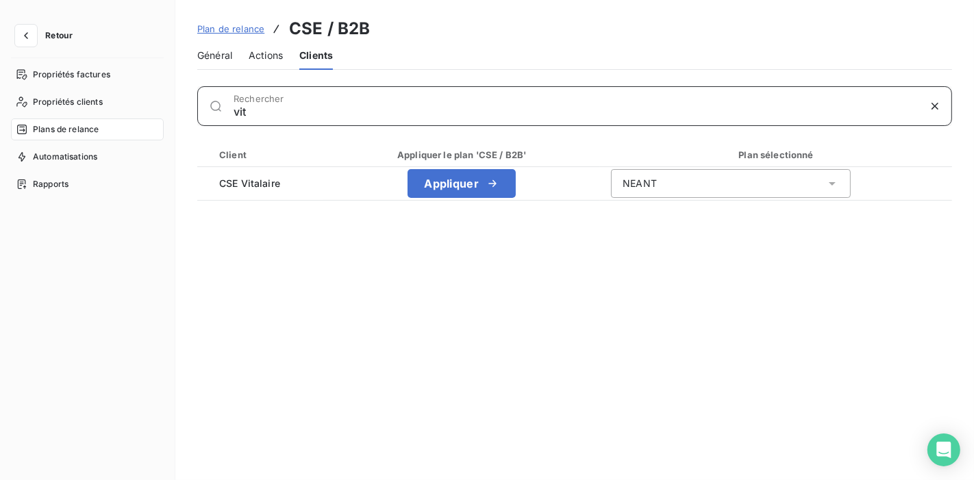
type input "vit"
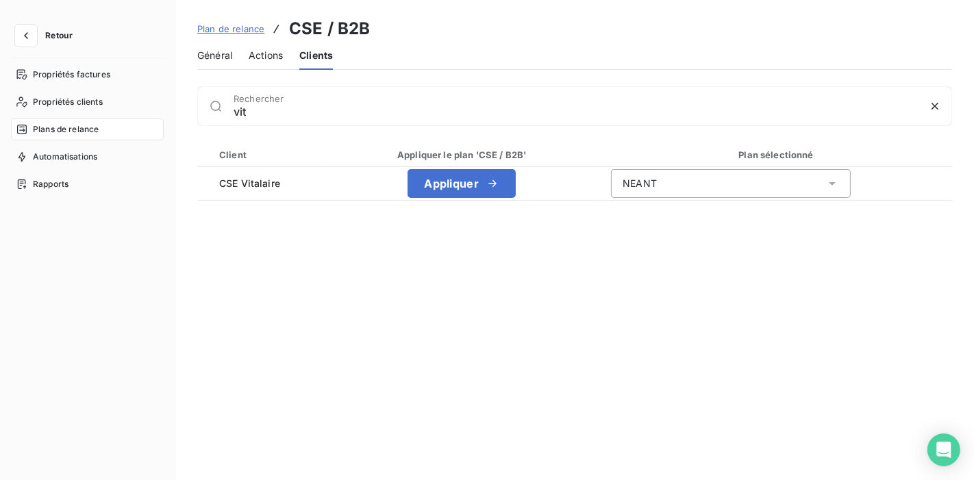
click at [90, 123] on span "Plans de relance" at bounding box center [66, 129] width 66 height 12
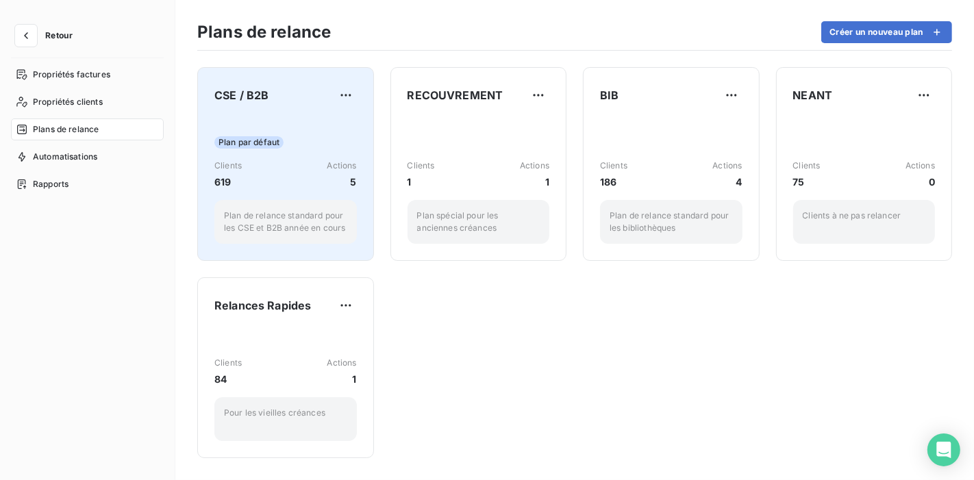
click at [266, 85] on div "CSE / B2B" at bounding box center [285, 95] width 142 height 22
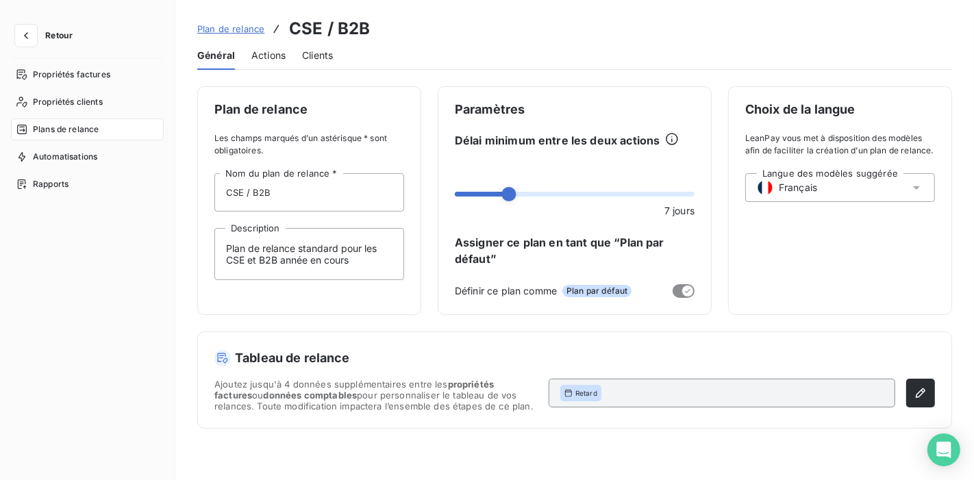
click at [302, 49] on span "Clients" at bounding box center [317, 56] width 31 height 14
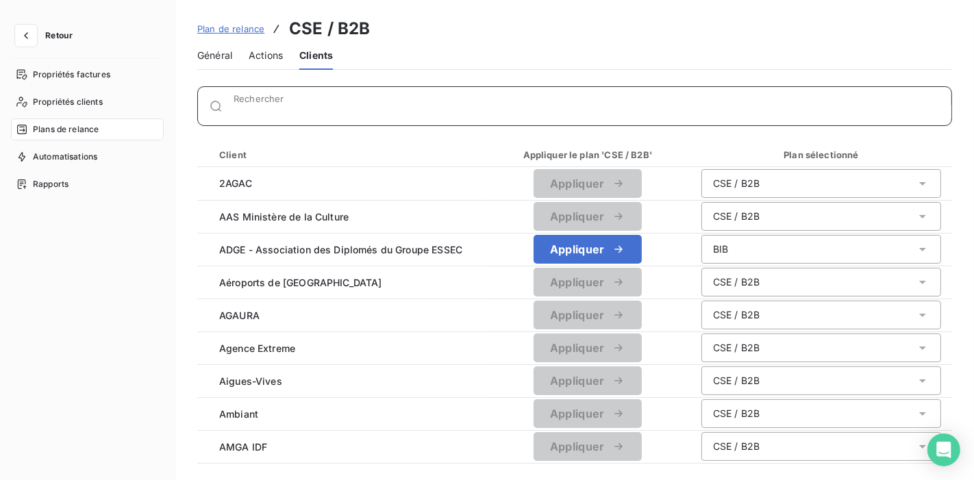
click at [250, 105] on input "Rechercher" at bounding box center [593, 112] width 718 height 14
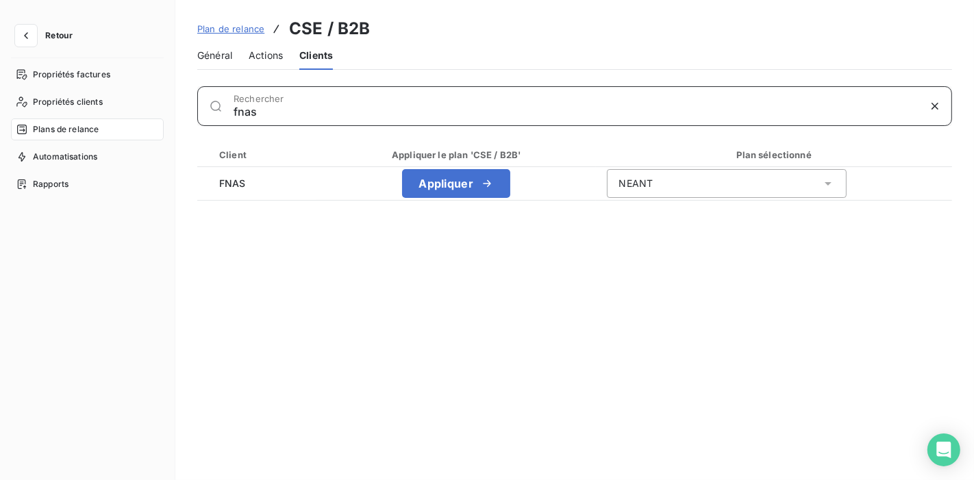
type input "fnas"
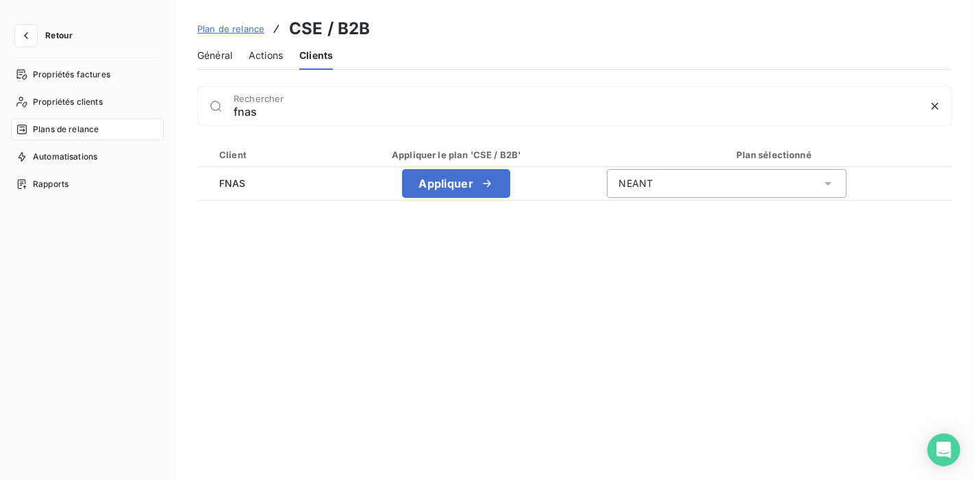
click at [61, 123] on span "Plans de relance" at bounding box center [66, 129] width 66 height 12
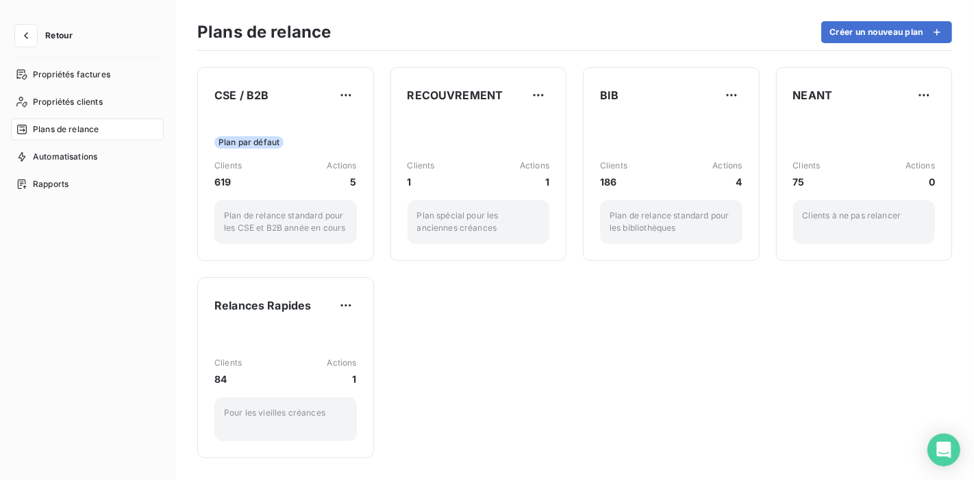
click at [442, 25] on div "Plans de relance Créer un nouveau plan" at bounding box center [574, 36] width 755 height 29
click at [446, 23] on div "Plans de relance Créer un nouveau plan" at bounding box center [574, 36] width 755 height 29
drag, startPoint x: 445, startPoint y: 33, endPoint x: 280, endPoint y: 52, distance: 165.5
click at [444, 32] on div "Plans de relance Créer un nouveau plan" at bounding box center [574, 36] width 755 height 29
click at [55, 123] on span "Plans de relance" at bounding box center [66, 129] width 66 height 12
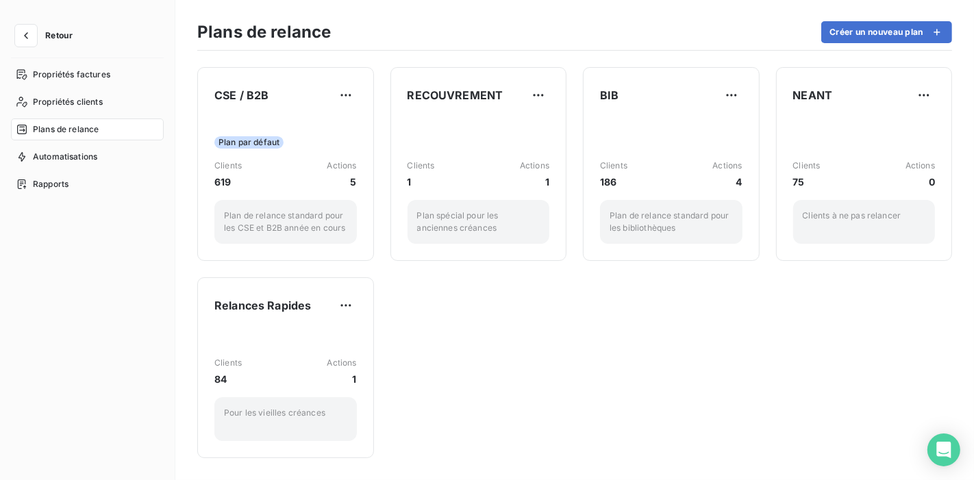
click at [690, 32] on div "Plans de relance Créer un nouveau plan" at bounding box center [574, 36] width 755 height 29
click at [66, 123] on span "Plans de relance" at bounding box center [66, 129] width 66 height 12
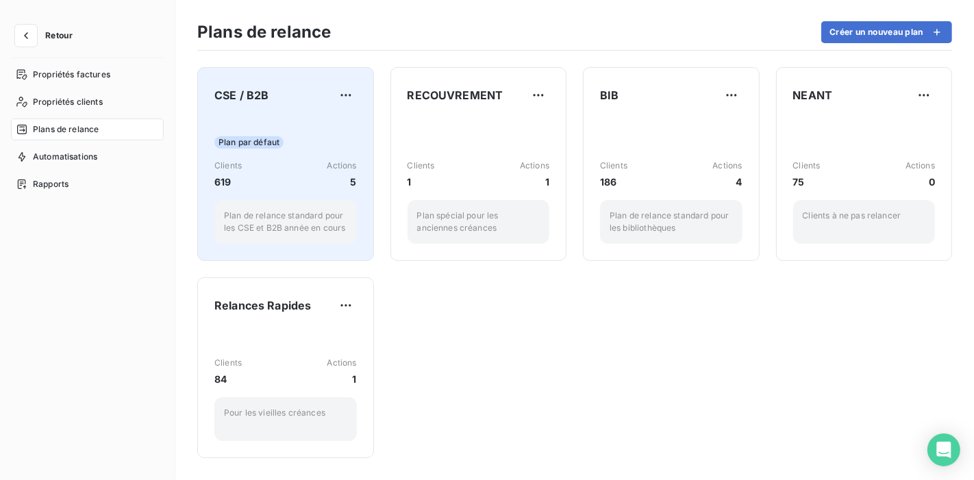
click at [236, 117] on div "Plan par défaut Clients 619 Actions 5 Plan de relance standard pour les CSE et …" at bounding box center [285, 180] width 142 height 127
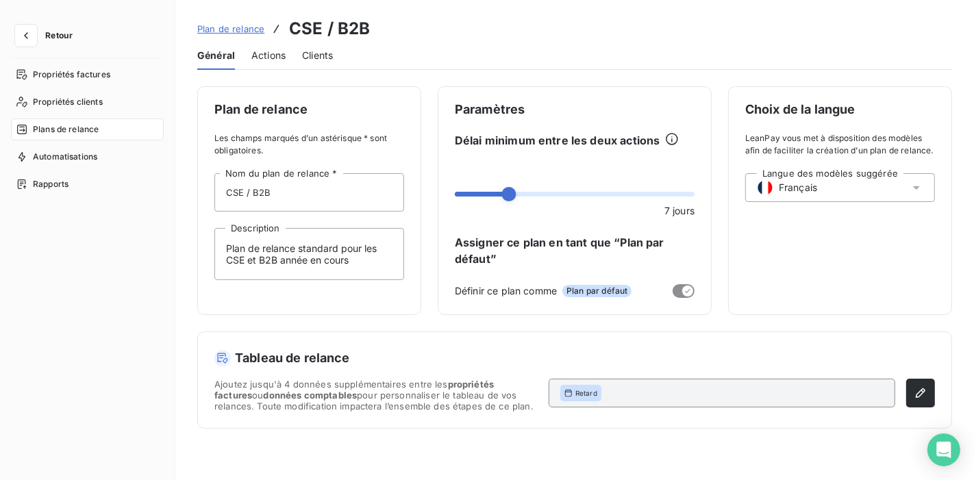
click at [302, 41] on div "Clients" at bounding box center [317, 55] width 31 height 29
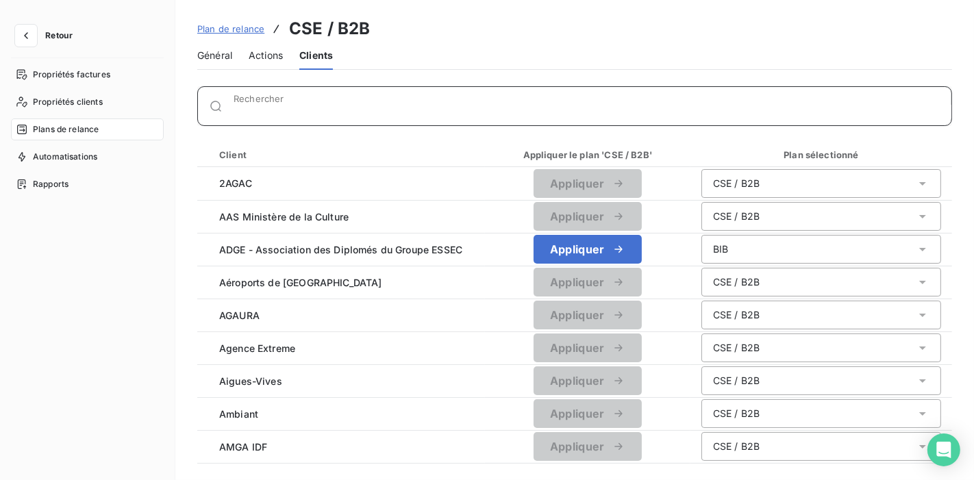
click at [256, 105] on input "Rechercher" at bounding box center [593, 112] width 718 height 14
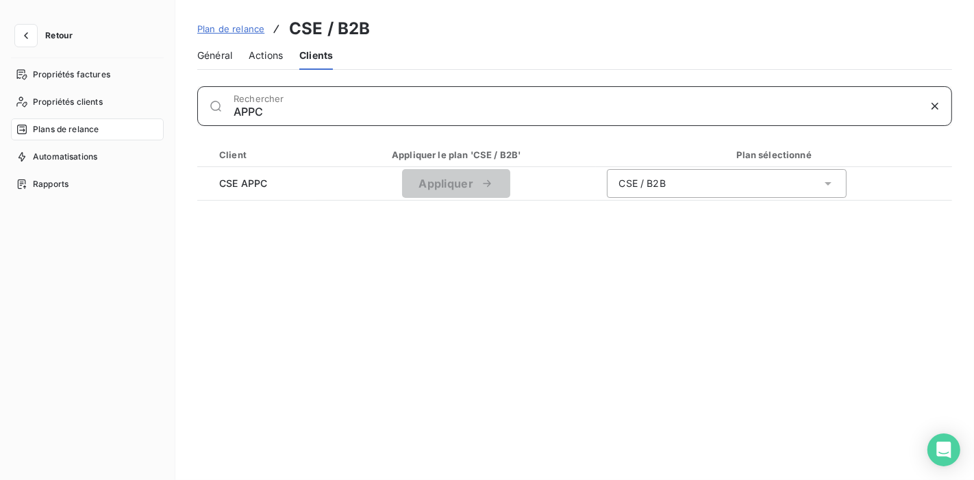
type input "APPC"
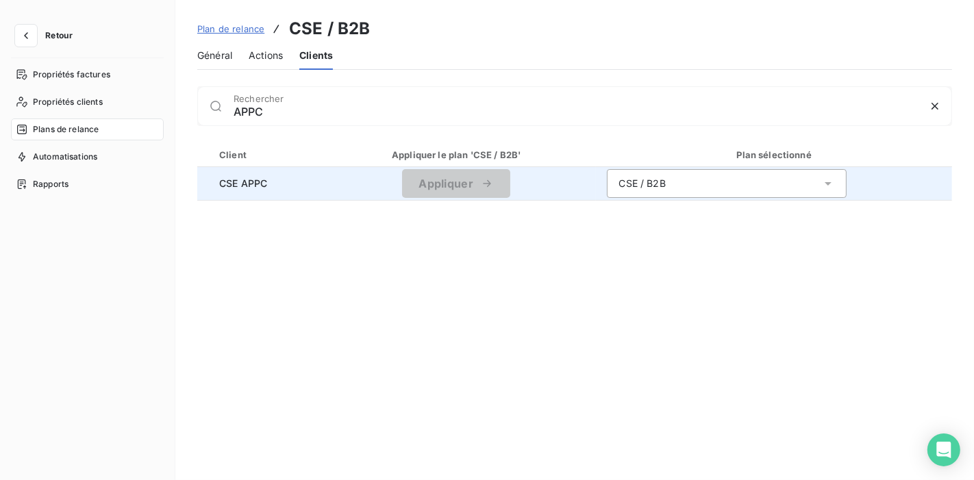
click at [608, 169] on div "CSE / B2B" at bounding box center [727, 183] width 240 height 29
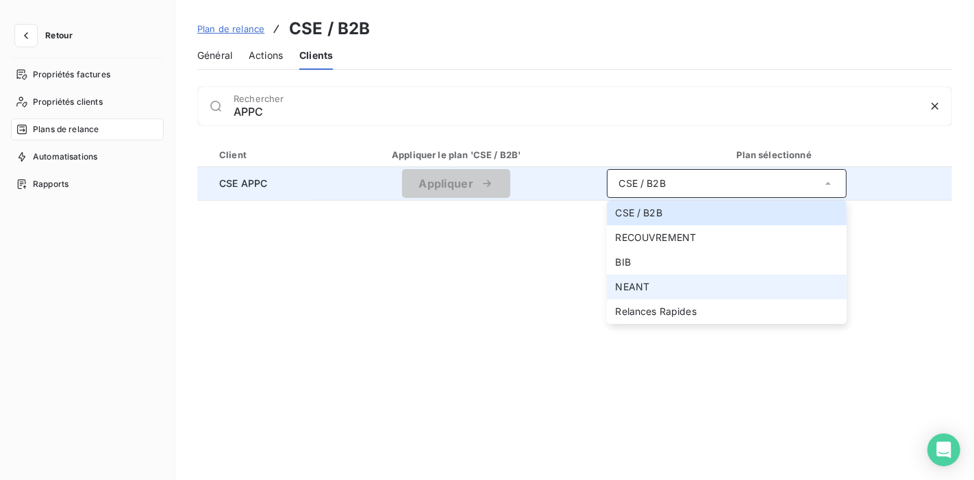
click at [615, 281] on span "NEANT" at bounding box center [632, 287] width 34 height 12
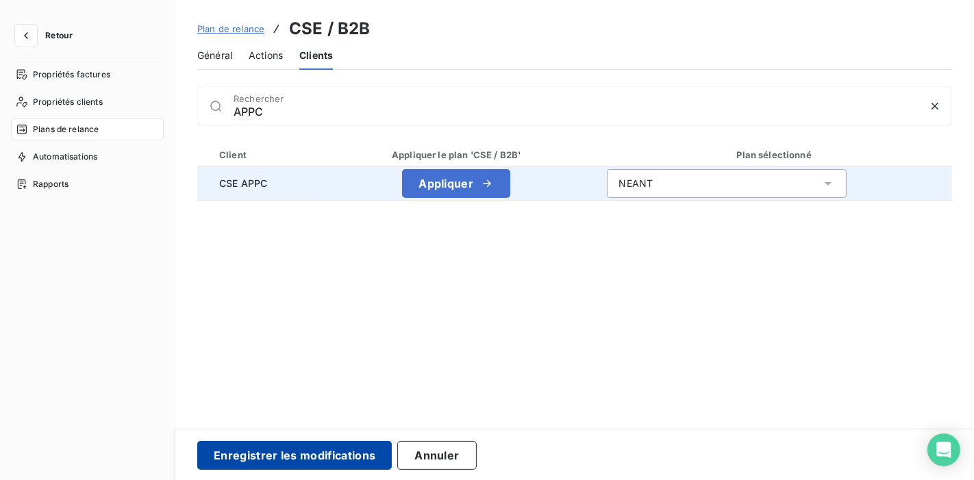
click at [282, 449] on button "Enregistrer les modifications" at bounding box center [294, 455] width 195 height 29
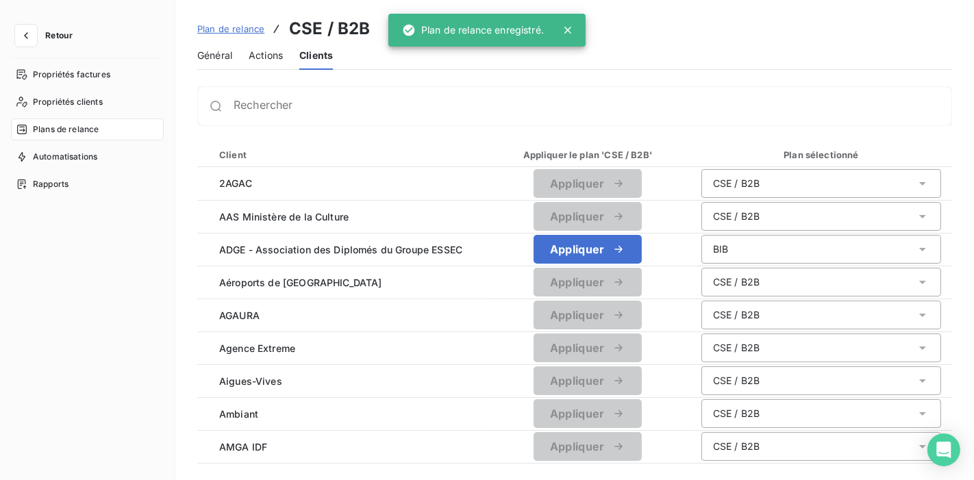
click at [632, 41] on div "Général Actions Clients" at bounding box center [574, 55] width 755 height 29
drag, startPoint x: 567, startPoint y: 14, endPoint x: 568, endPoint y: 21, distance: 6.9
click at [568, 16] on div "Plan de relance enregistré." at bounding box center [486, 30] width 197 height 33
click at [570, 27] on icon at bounding box center [568, 30] width 14 height 14
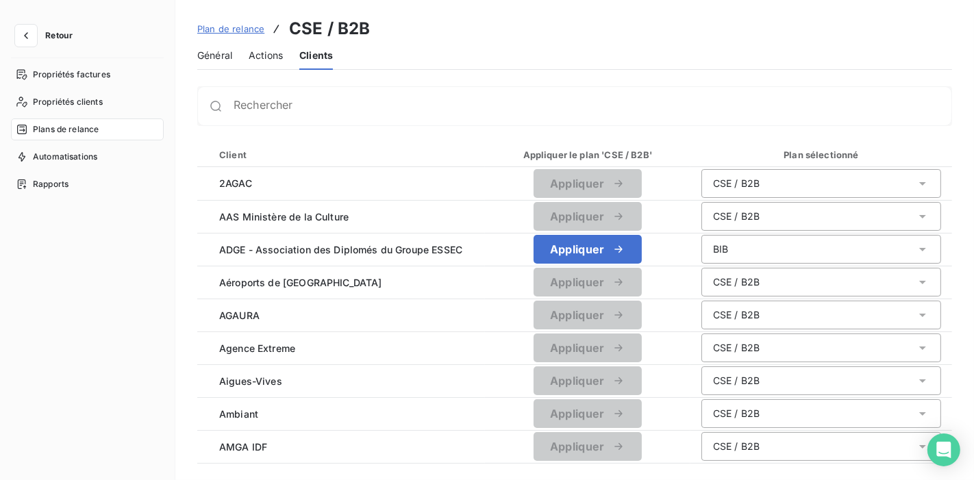
click at [514, 64] on div "Plan de relance CSE / B2B Général Actions Clients Rechercher Client Appliquer l…" at bounding box center [574, 240] width 799 height 480
click at [488, 50] on div "Général Actions Clients" at bounding box center [574, 55] width 755 height 29
click at [43, 123] on span "Plans de relance" at bounding box center [66, 129] width 66 height 12
